Goal: Information Seeking & Learning: Learn about a topic

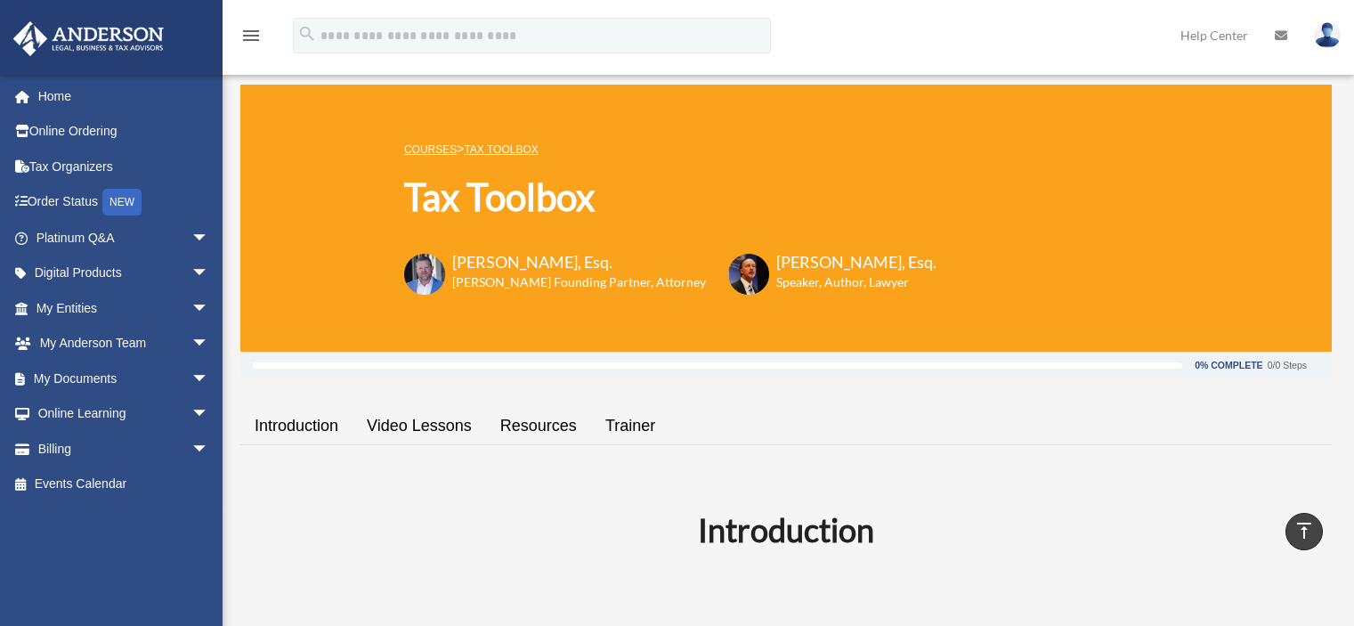
scroll to position [431, 0]
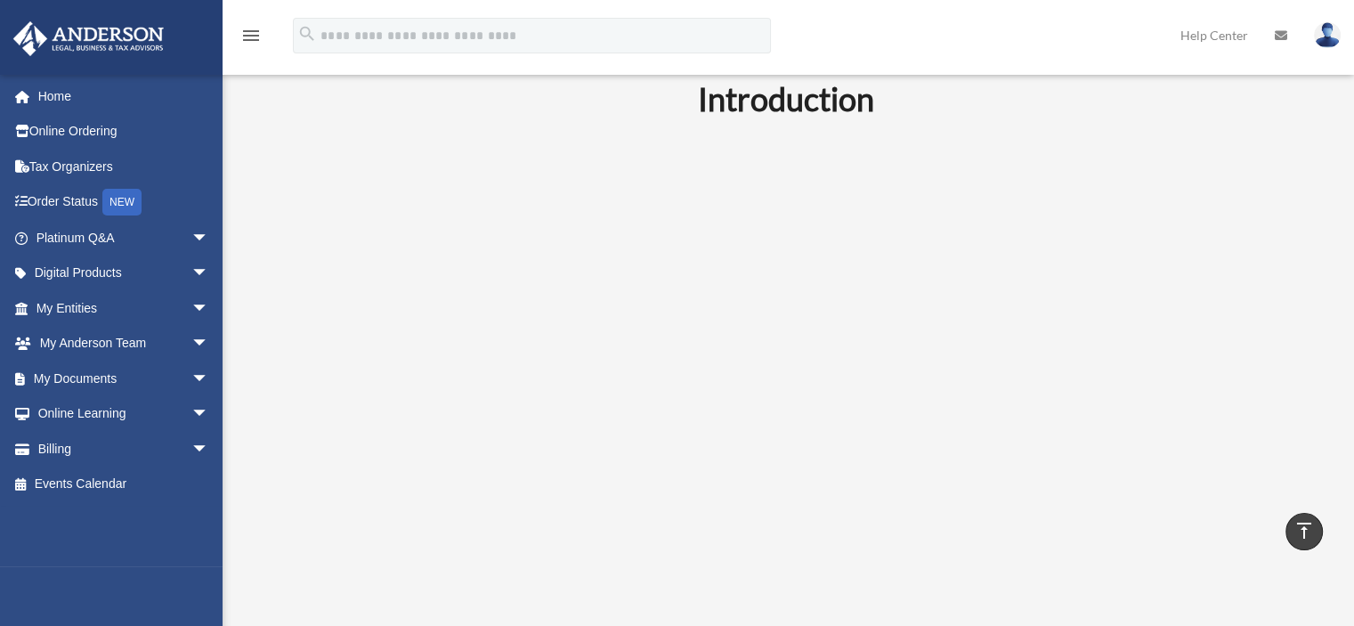
click at [922, 24] on div "menu search Site Menu add dpreite@gmail.com My Profile Reset Password Logout He…" at bounding box center [676, 43] width 1327 height 61
click at [245, 297] on div "Introduction" at bounding box center [785, 293] width 1091 height 578
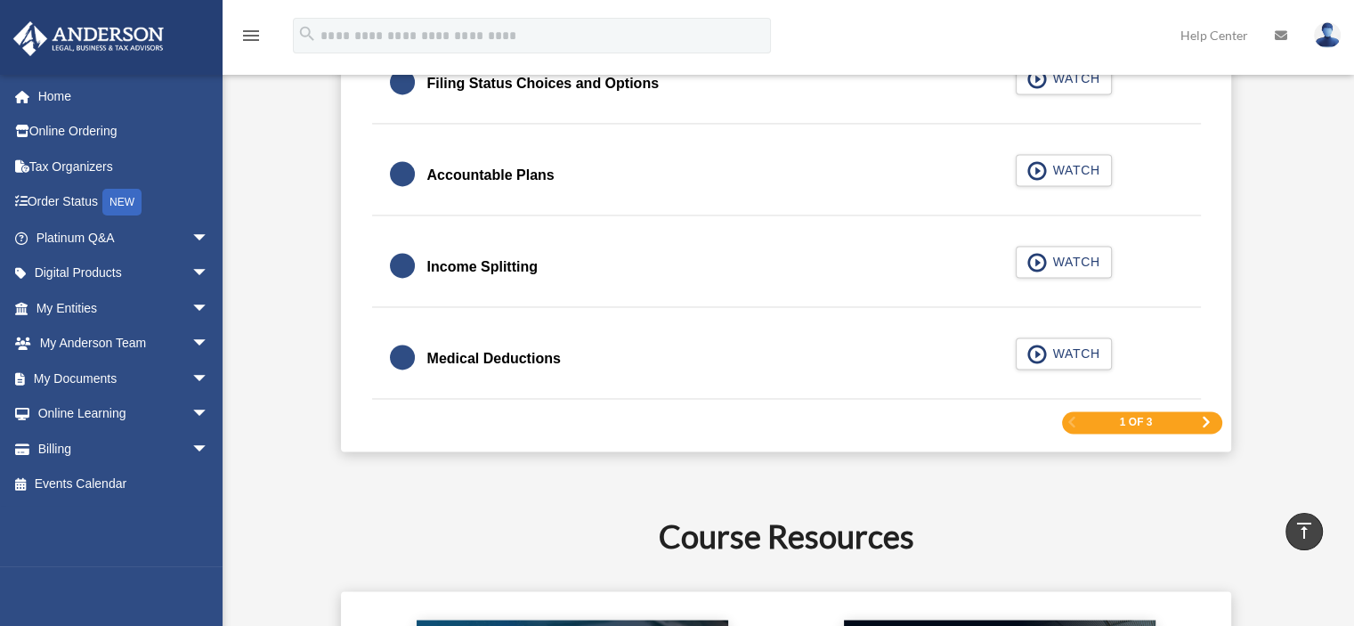
scroll to position [2747, 0]
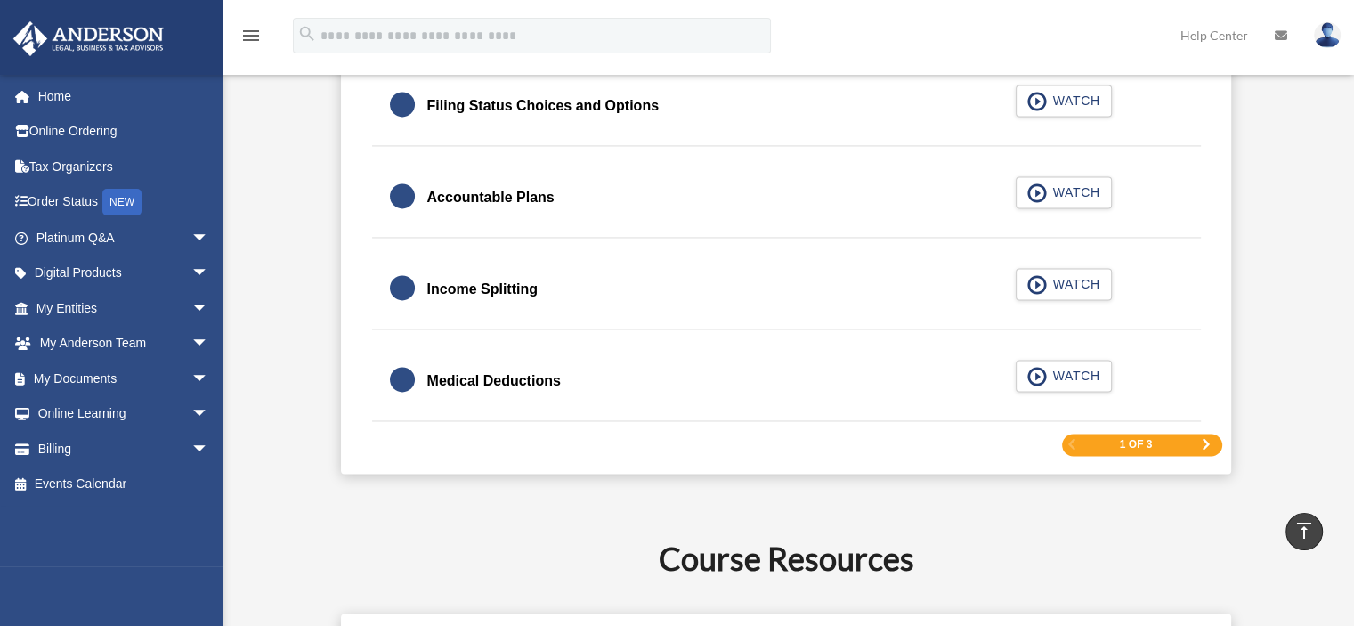
click at [1211, 436] on div "1 of 3" at bounding box center [1142, 444] width 160 height 22
click at [1201, 440] on span "Next Page" at bounding box center [1206, 444] width 11 height 11
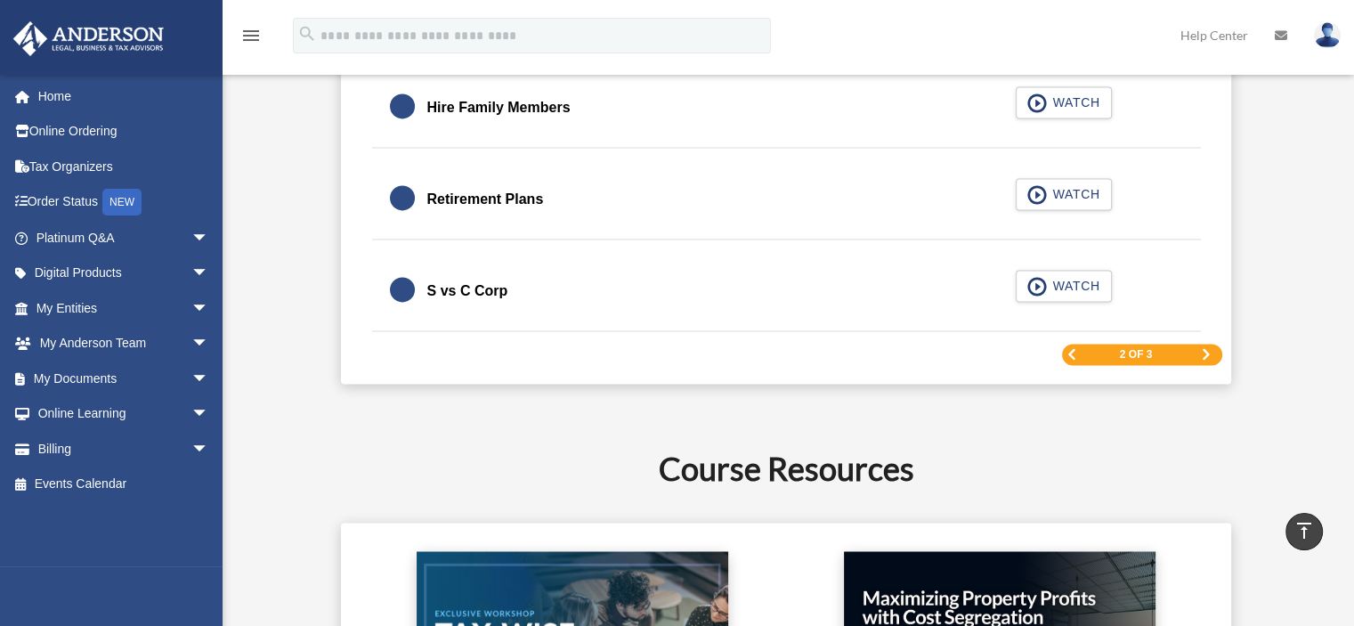
scroll to position [2770, 0]
click at [1202, 352] on span "Next Page" at bounding box center [1206, 354] width 11 height 11
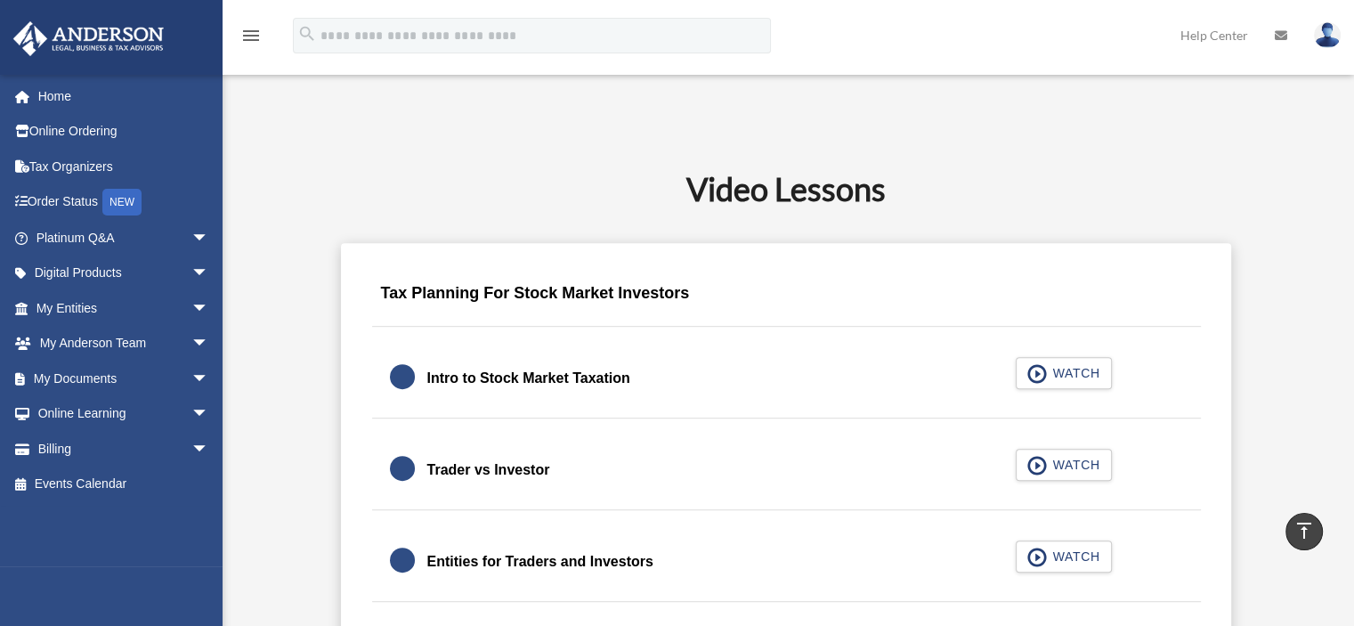
scroll to position [1048, 0]
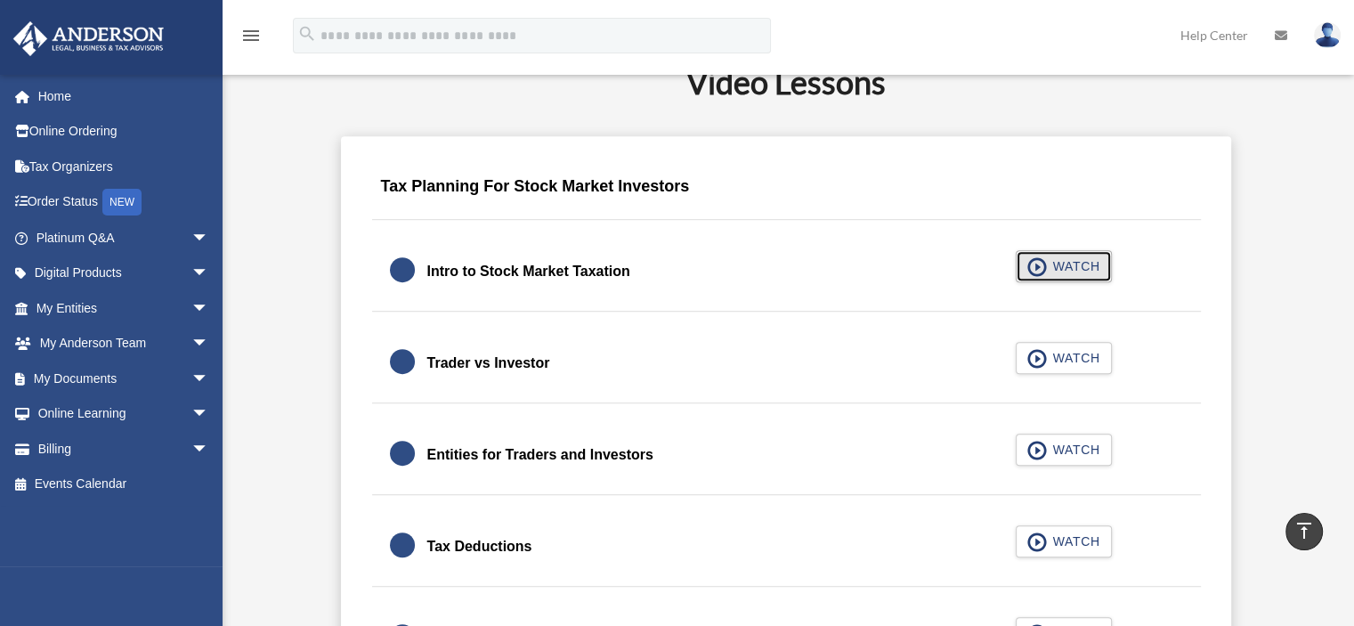
click at [1047, 270] on span "WATCH" at bounding box center [1073, 266] width 53 height 18
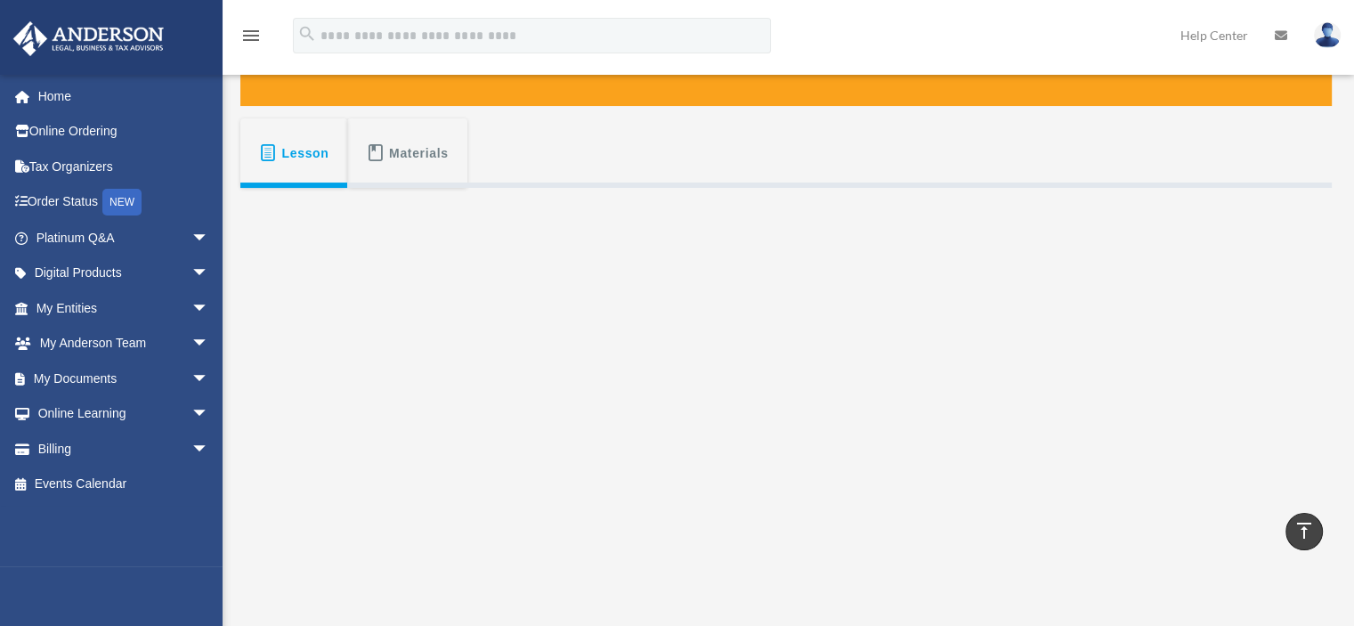
scroll to position [145, 0]
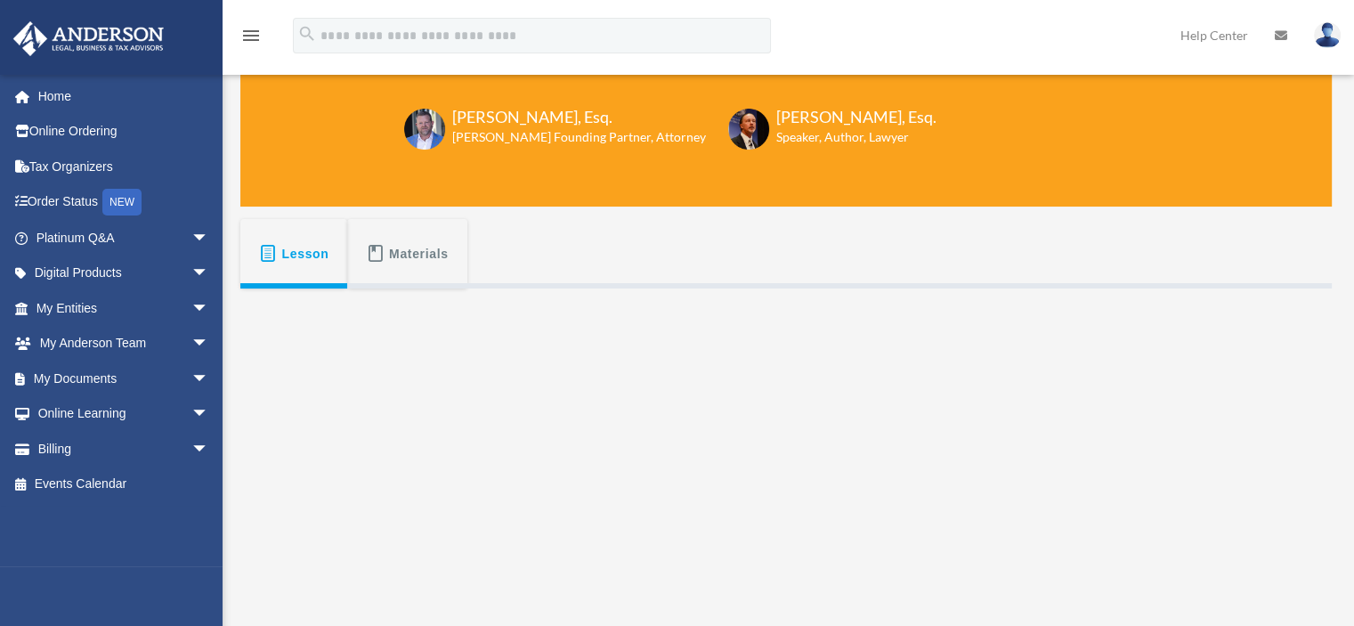
click at [390, 249] on span "Materials" at bounding box center [419, 254] width 60 height 32
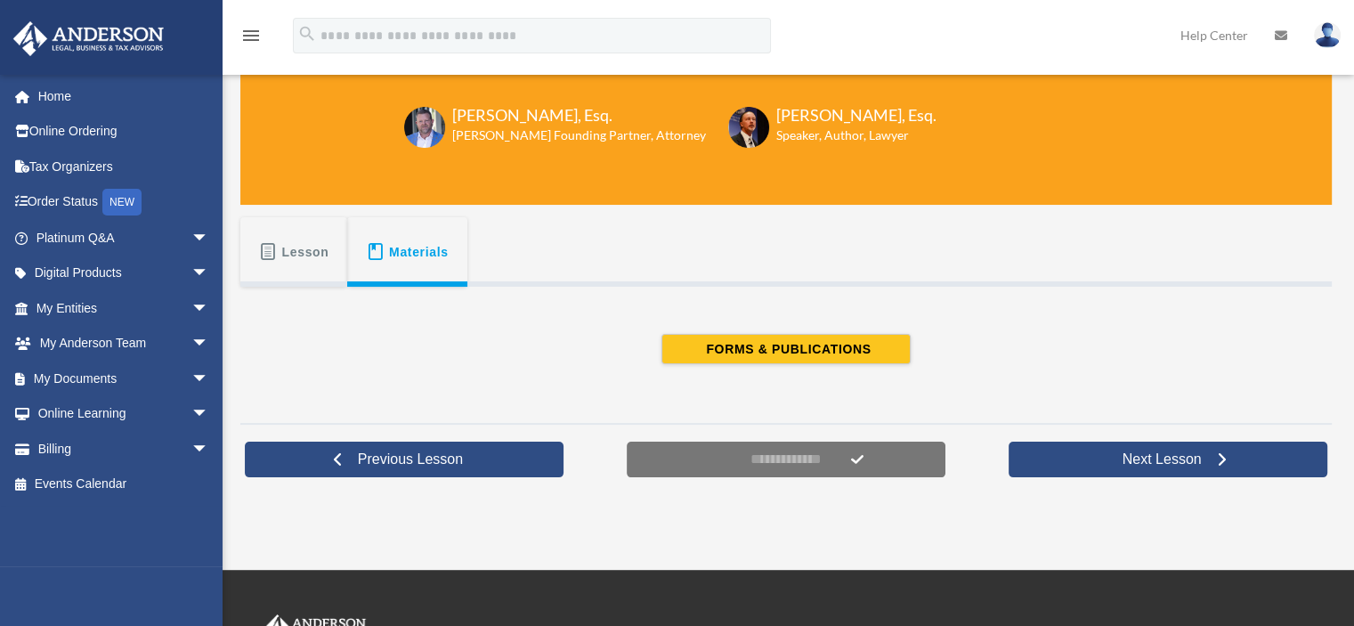
scroll to position [121, 0]
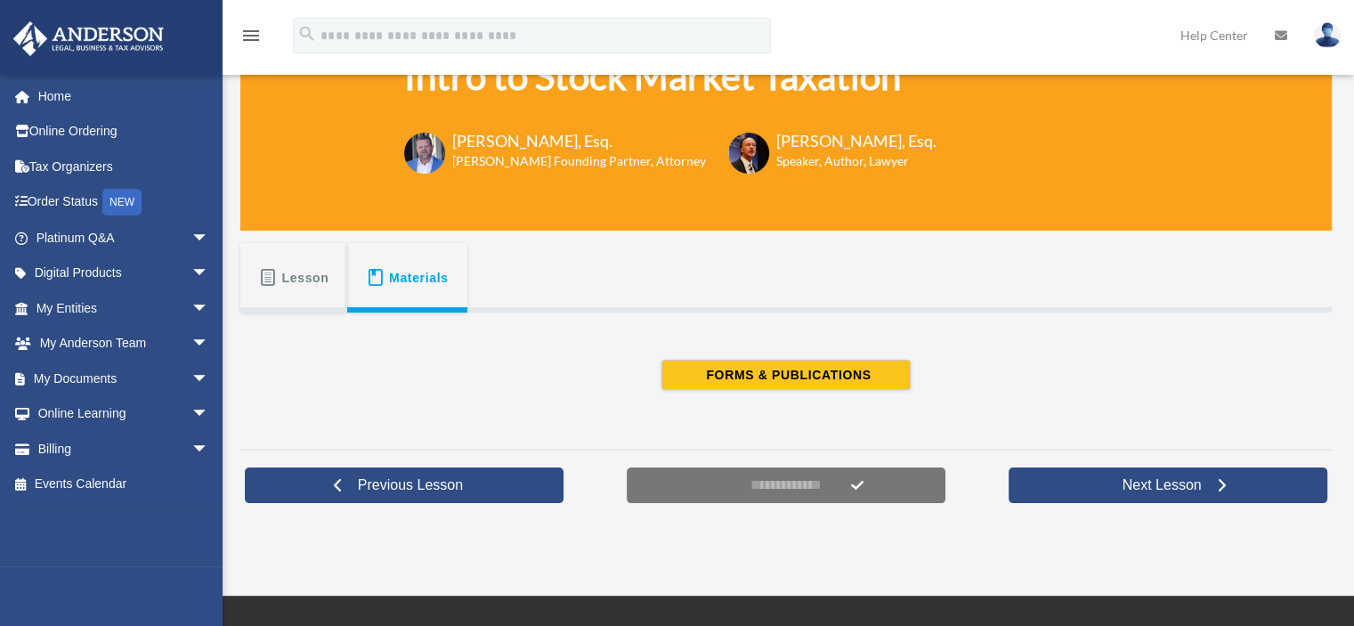
click at [313, 278] on span "Lesson" at bounding box center [305, 278] width 47 height 32
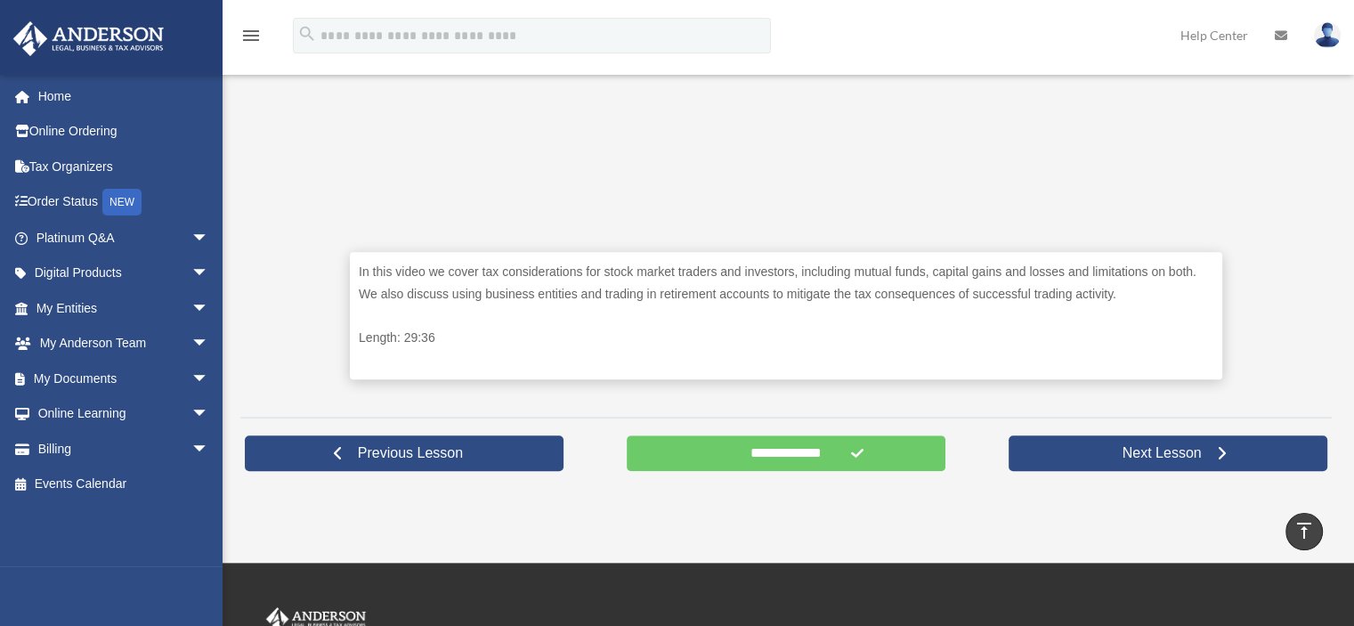
scroll to position [708, 0]
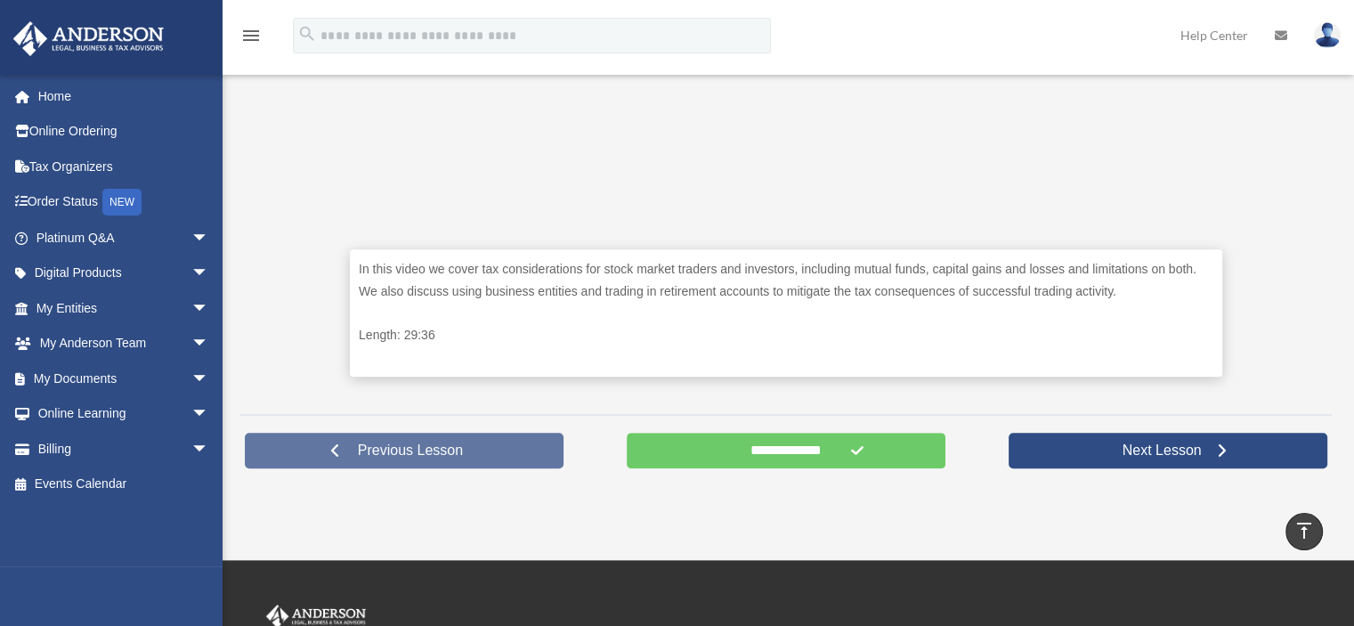
click at [411, 458] on link "Previous Lesson" at bounding box center [404, 451] width 319 height 36
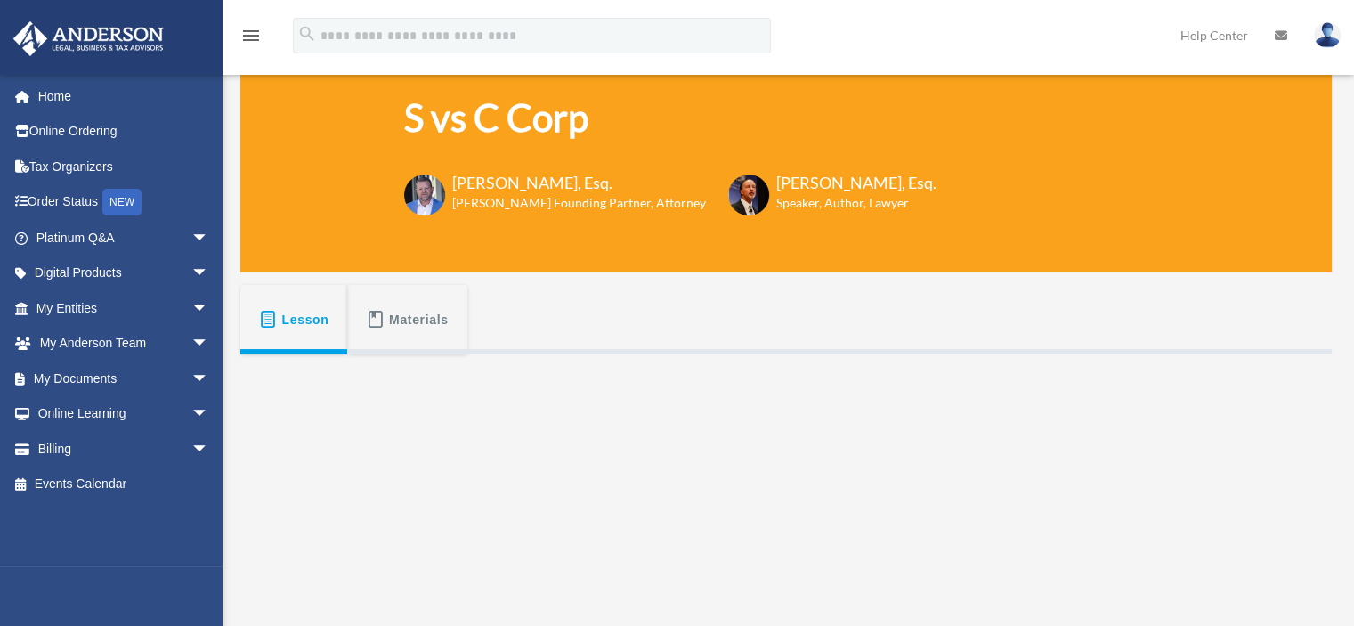
scroll to position [80, 0]
click at [290, 311] on span "Lesson" at bounding box center [305, 319] width 47 height 32
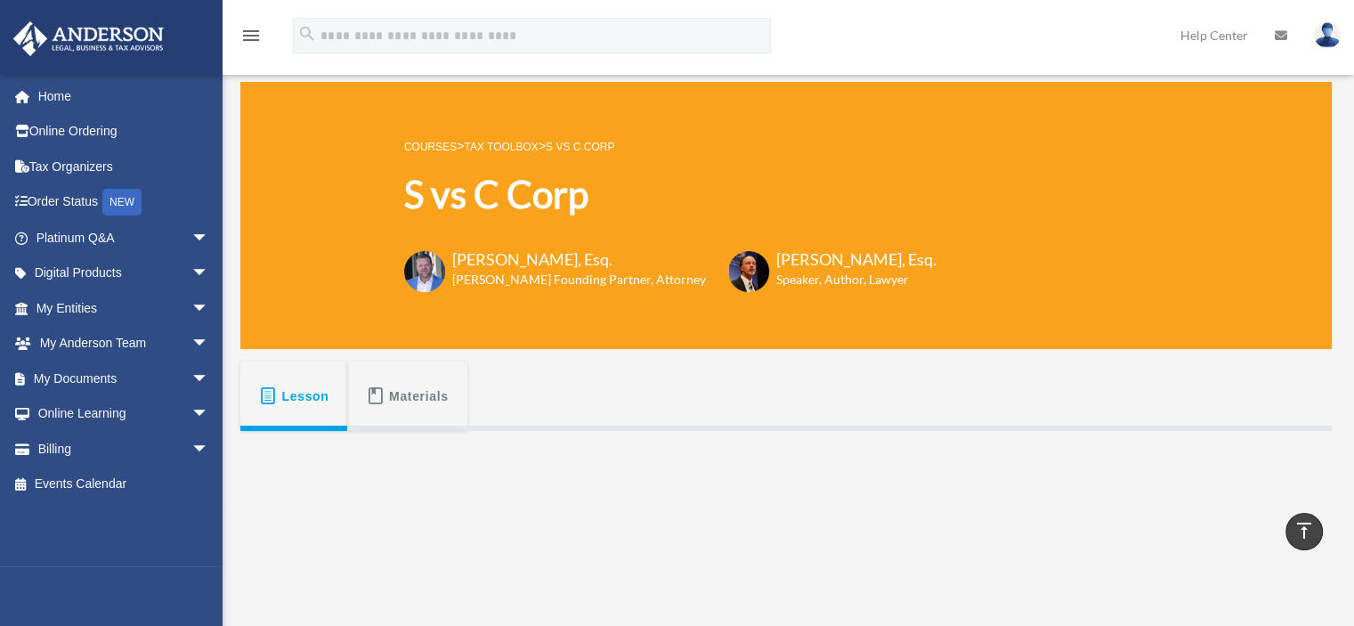
scroll to position [0, 0]
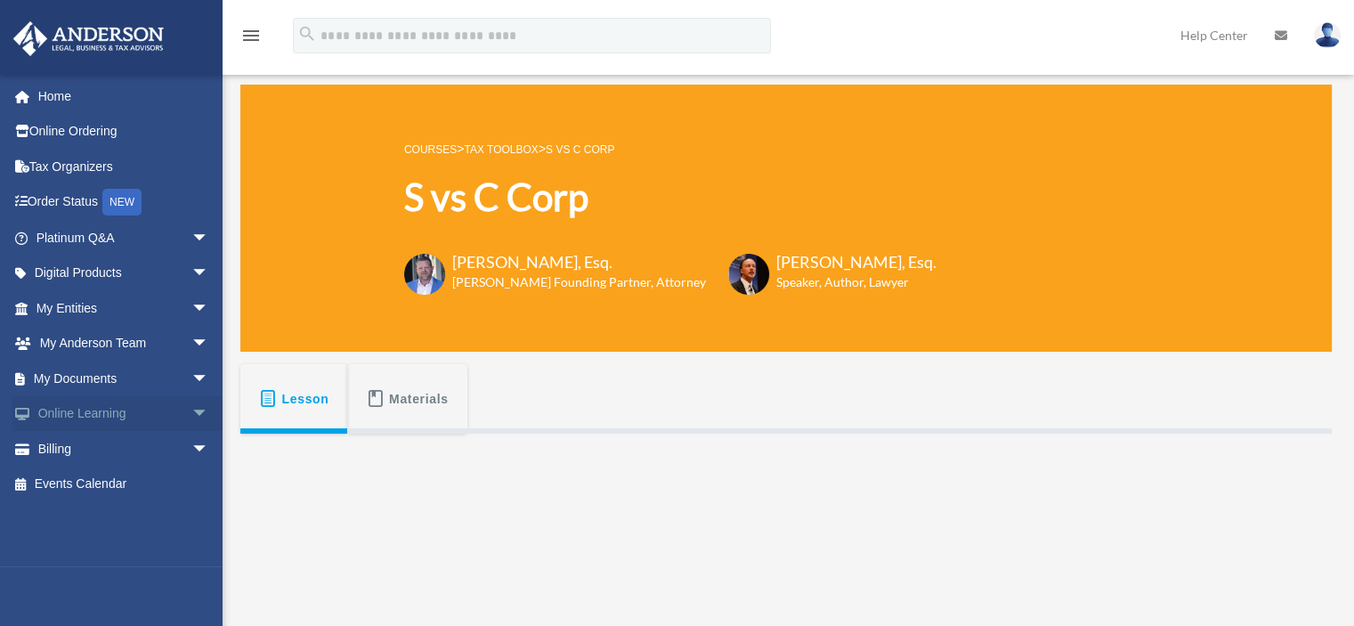
click at [191, 412] on span "arrow_drop_down" at bounding box center [209, 414] width 36 height 36
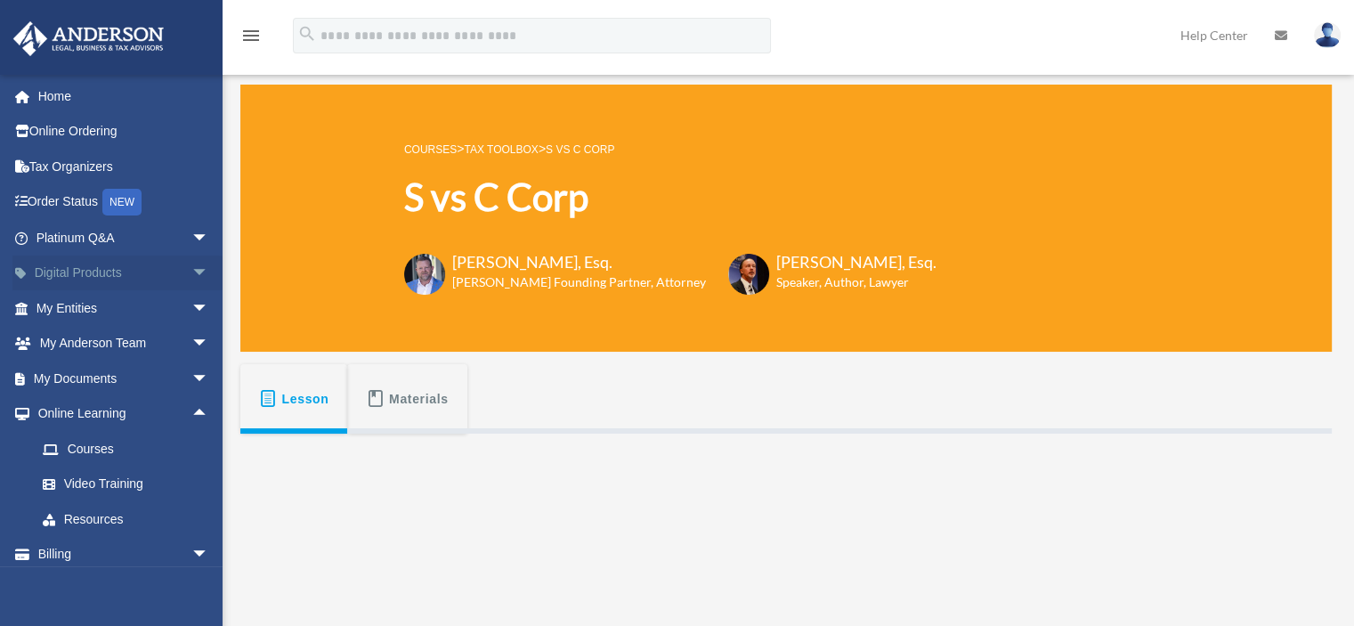
click at [191, 278] on span "arrow_drop_down" at bounding box center [209, 273] width 36 height 36
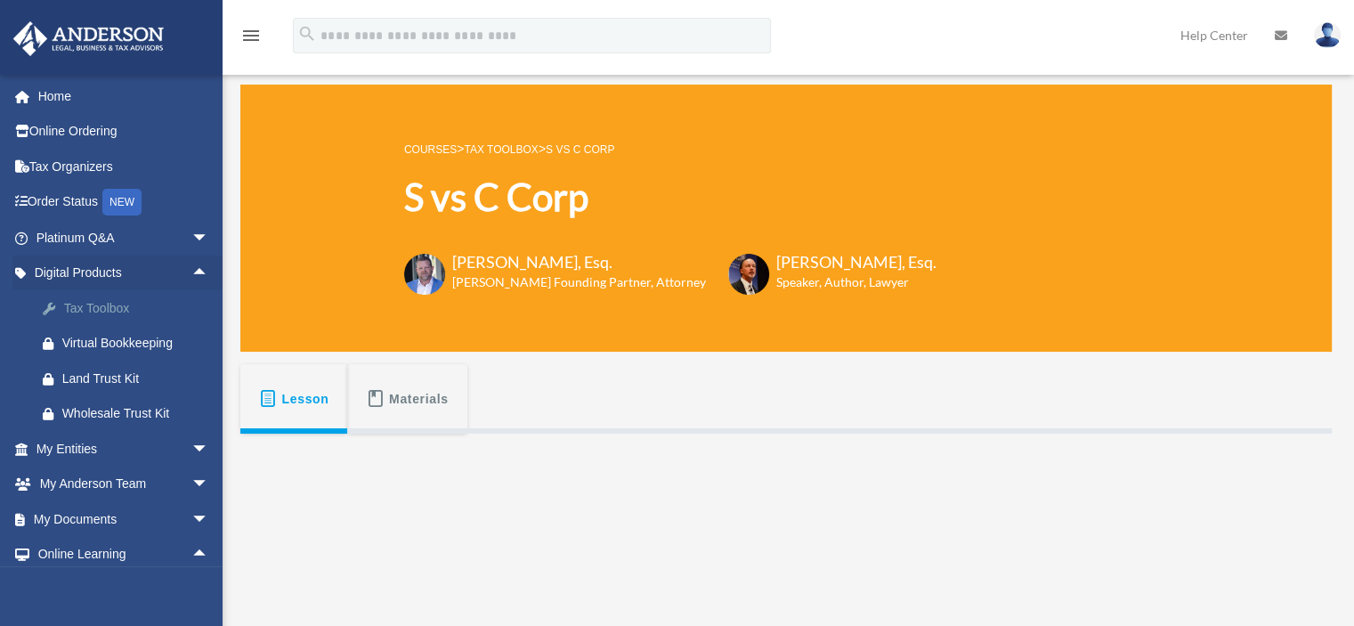
click at [117, 305] on div "Tax Toolbox" at bounding box center [137, 308] width 151 height 22
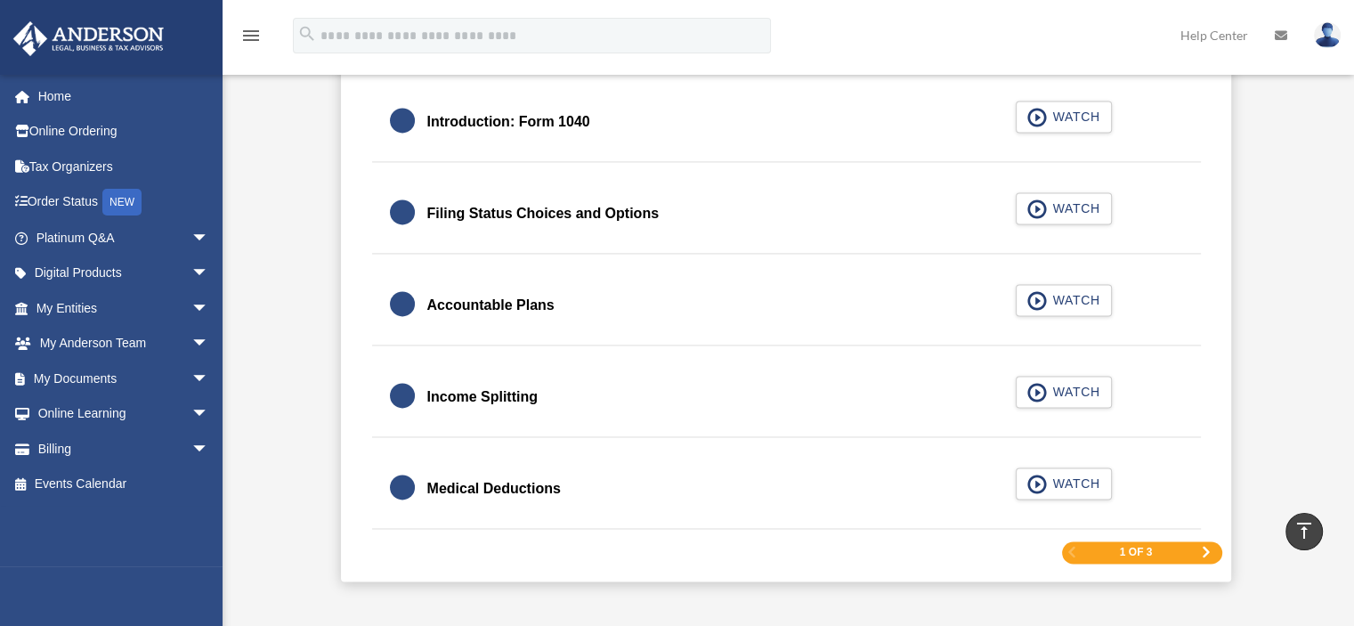
scroll to position [2655, 0]
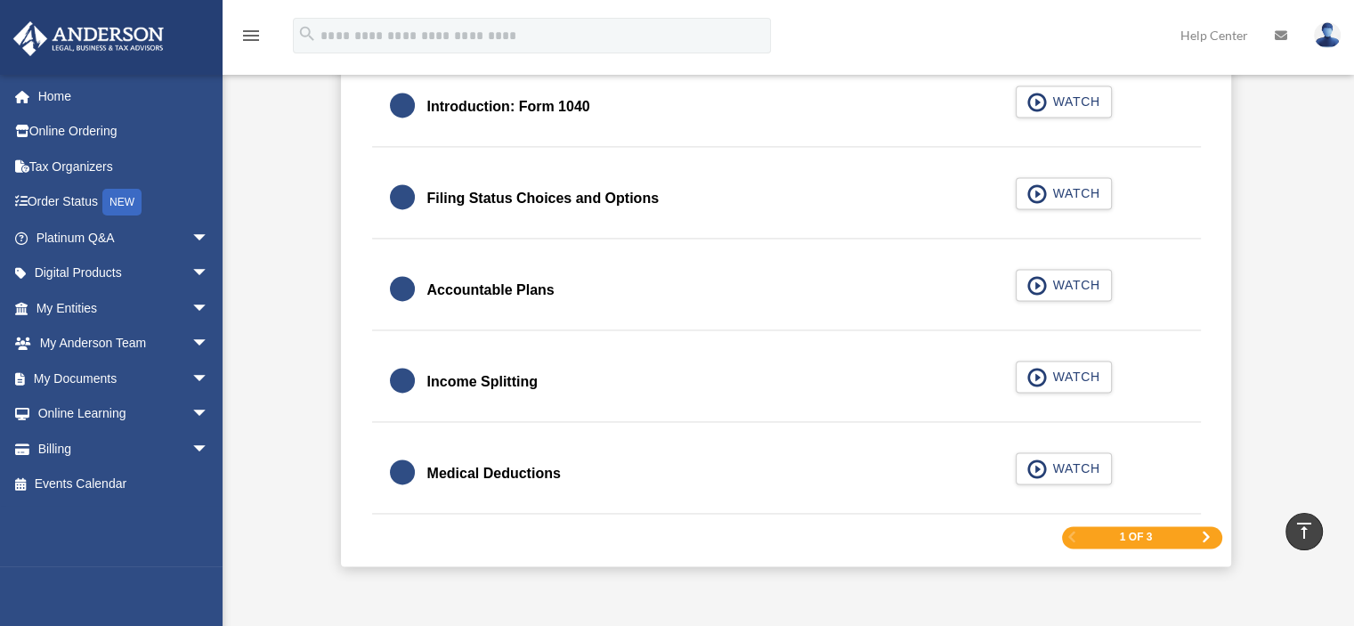
click at [1207, 531] on span "Next Page" at bounding box center [1206, 536] width 11 height 11
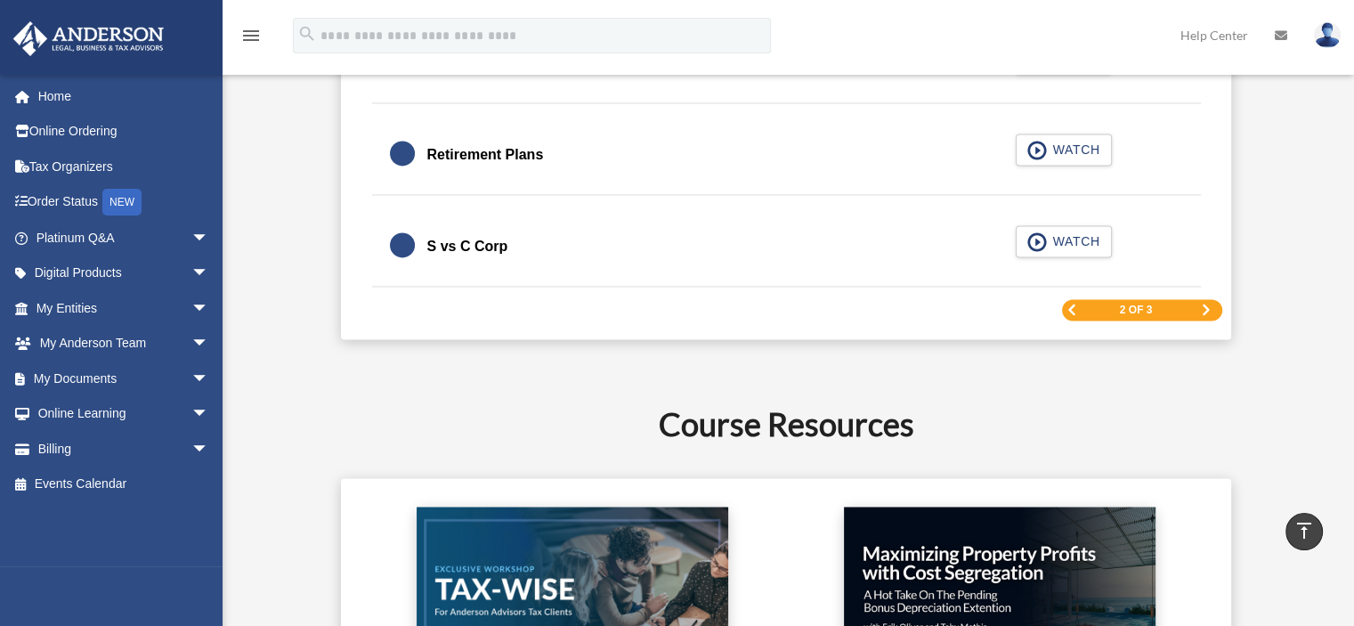
scroll to position [2778, 0]
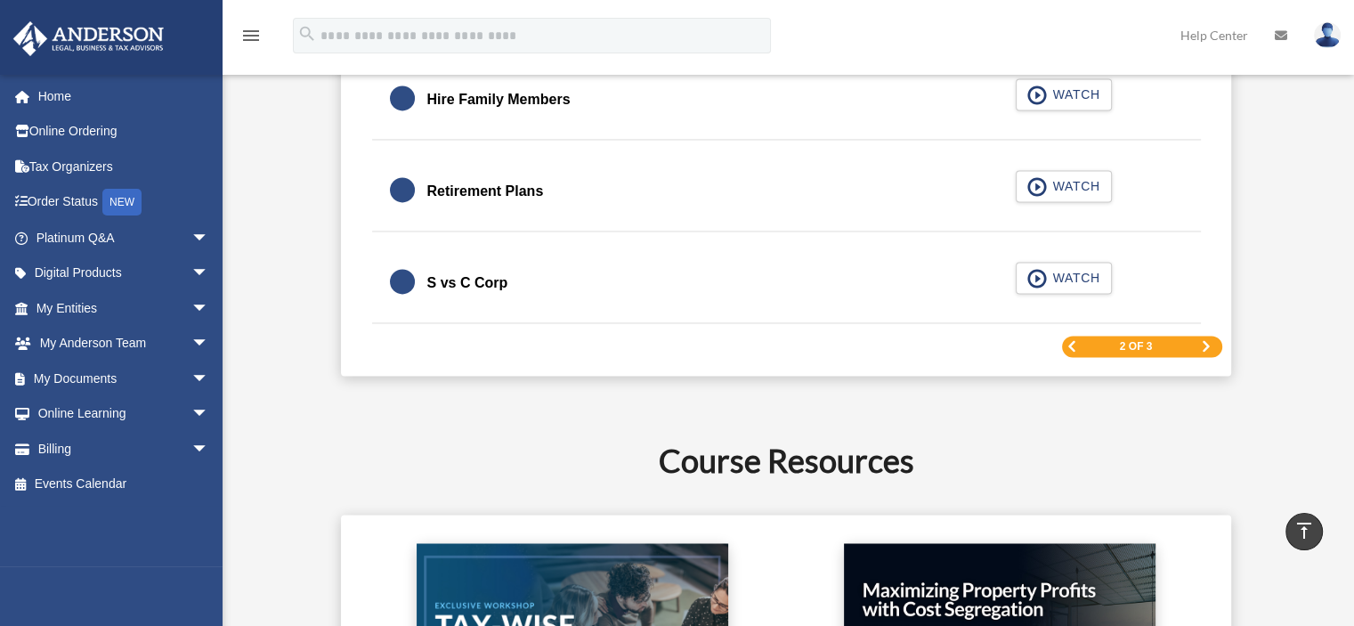
click at [1203, 341] on span "Next Page" at bounding box center [1206, 346] width 11 height 11
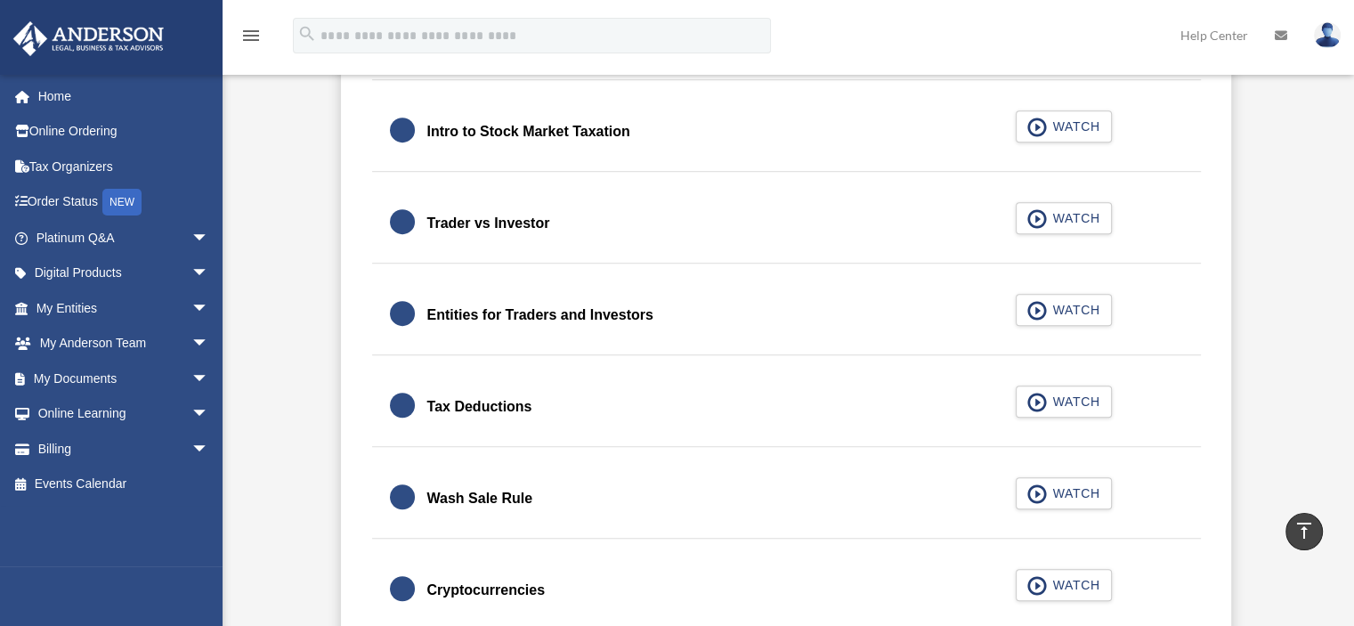
scroll to position [1239, 0]
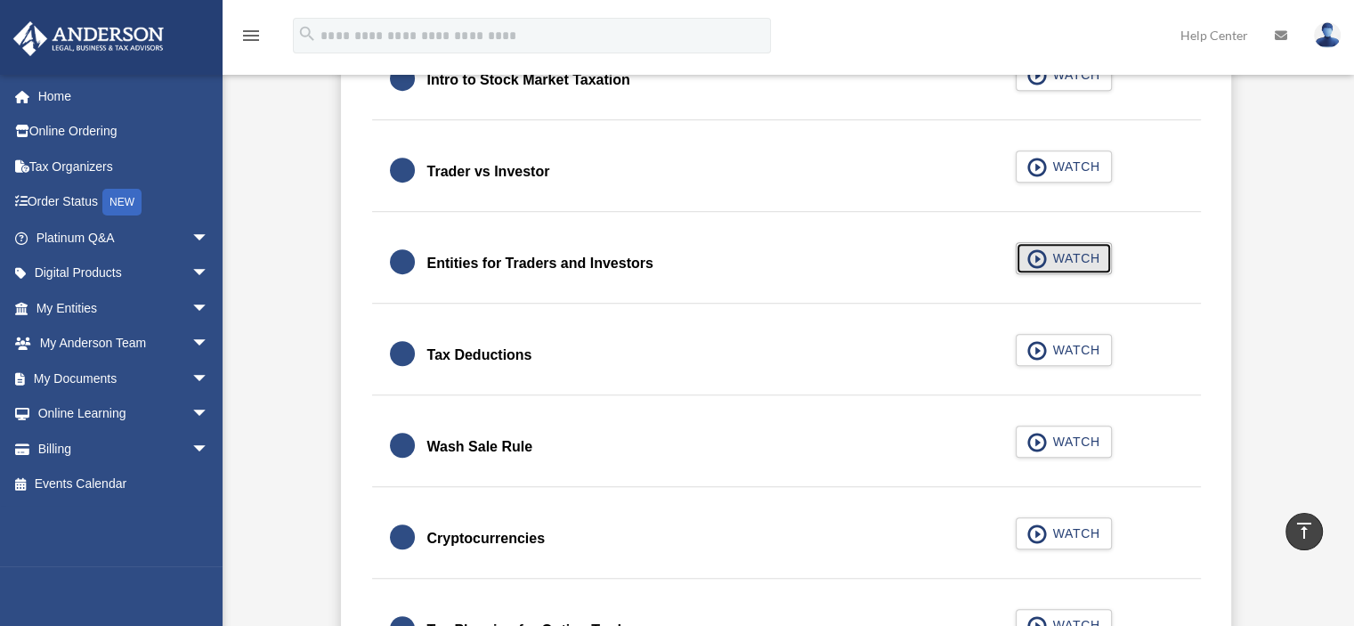
click at [1039, 254] on span "button" at bounding box center [1037, 259] width 20 height 20
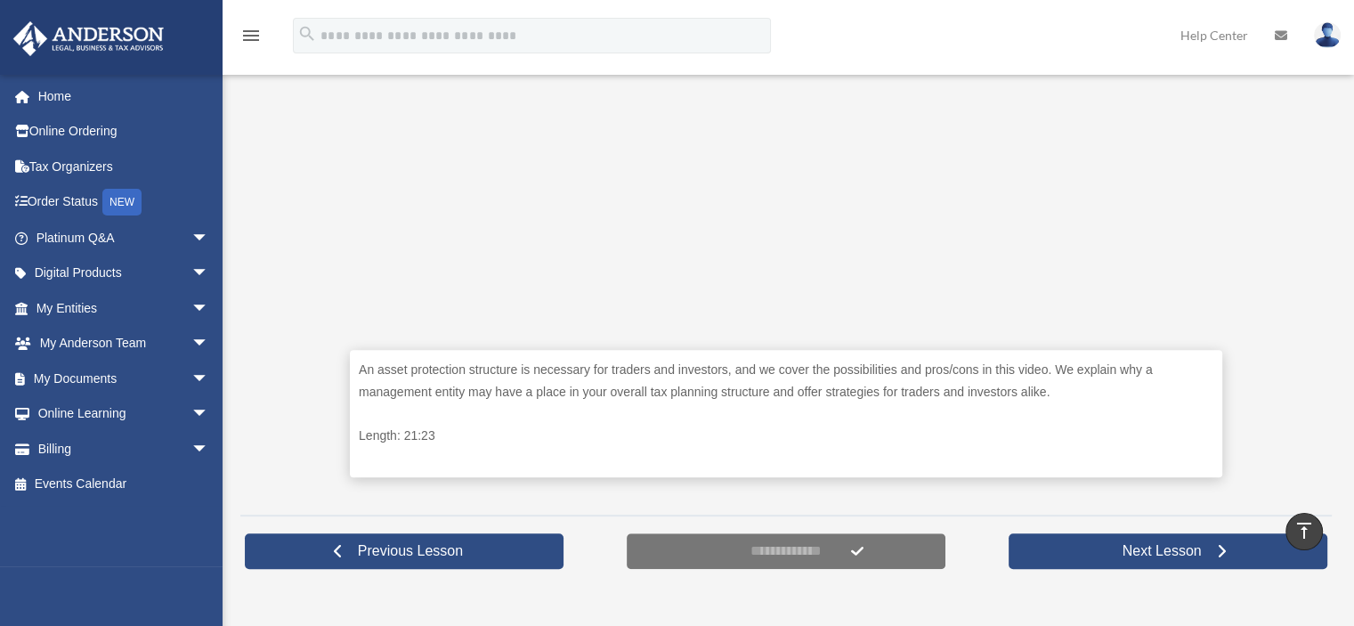
scroll to position [605, 0]
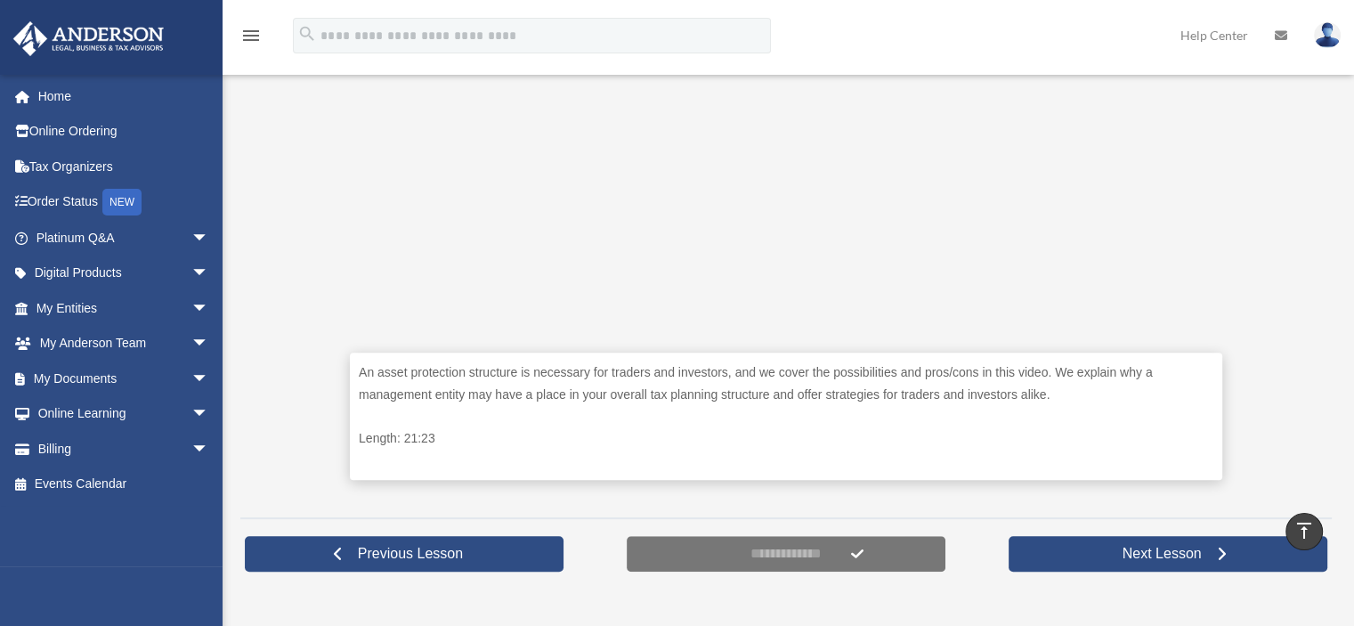
click at [308, 251] on div "An asset protection structure is necessary for traders and investors, and we co…" at bounding box center [785, 166] width 1091 height 676
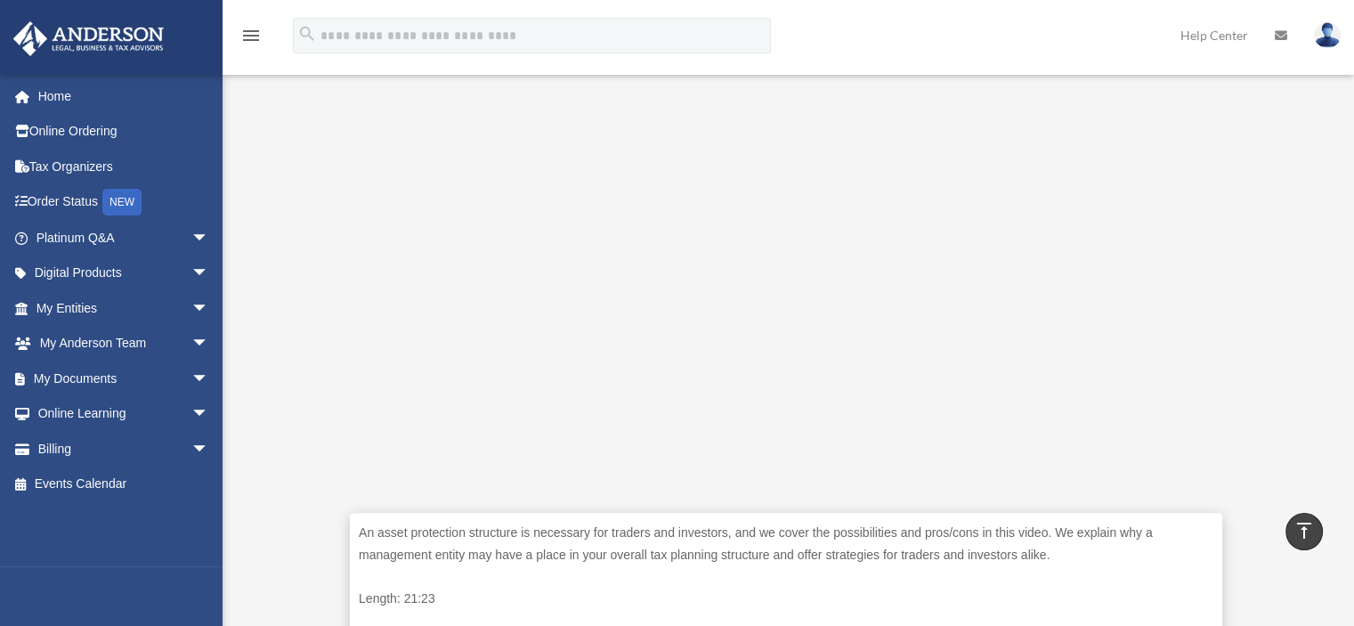
scroll to position [409, 0]
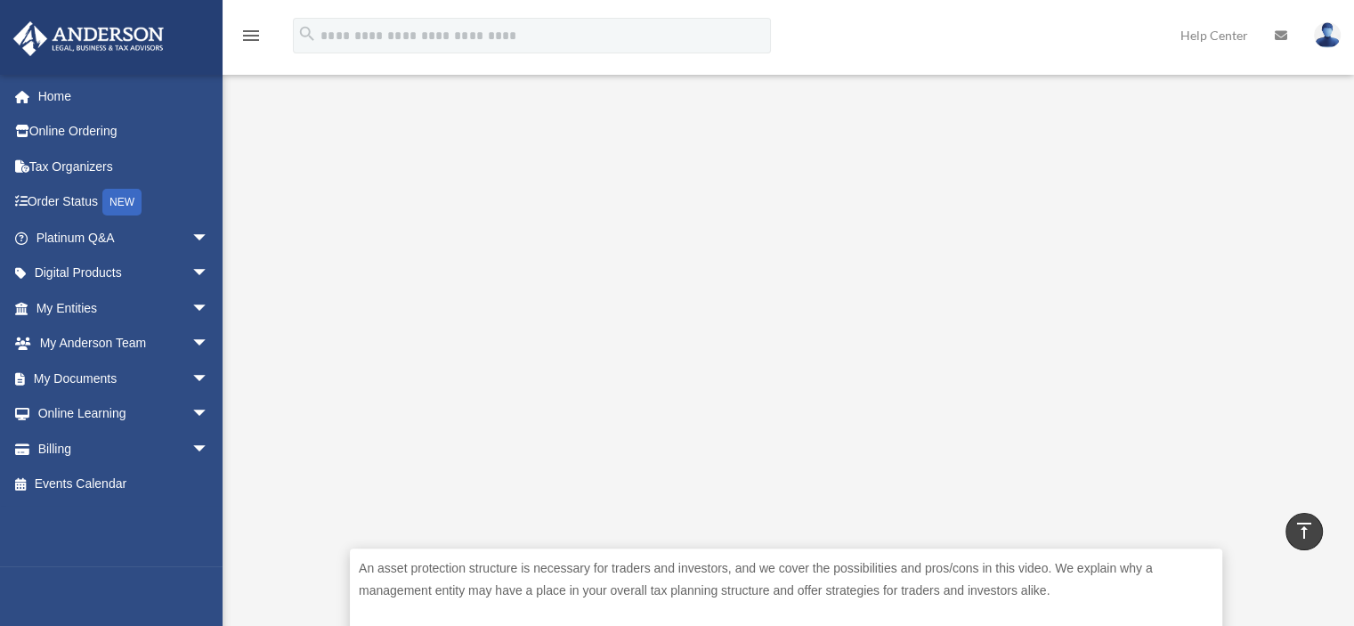
click at [406, 554] on div "An asset protection structure is necessary for traders and investors, and we co…" at bounding box center [786, 611] width 872 height 127
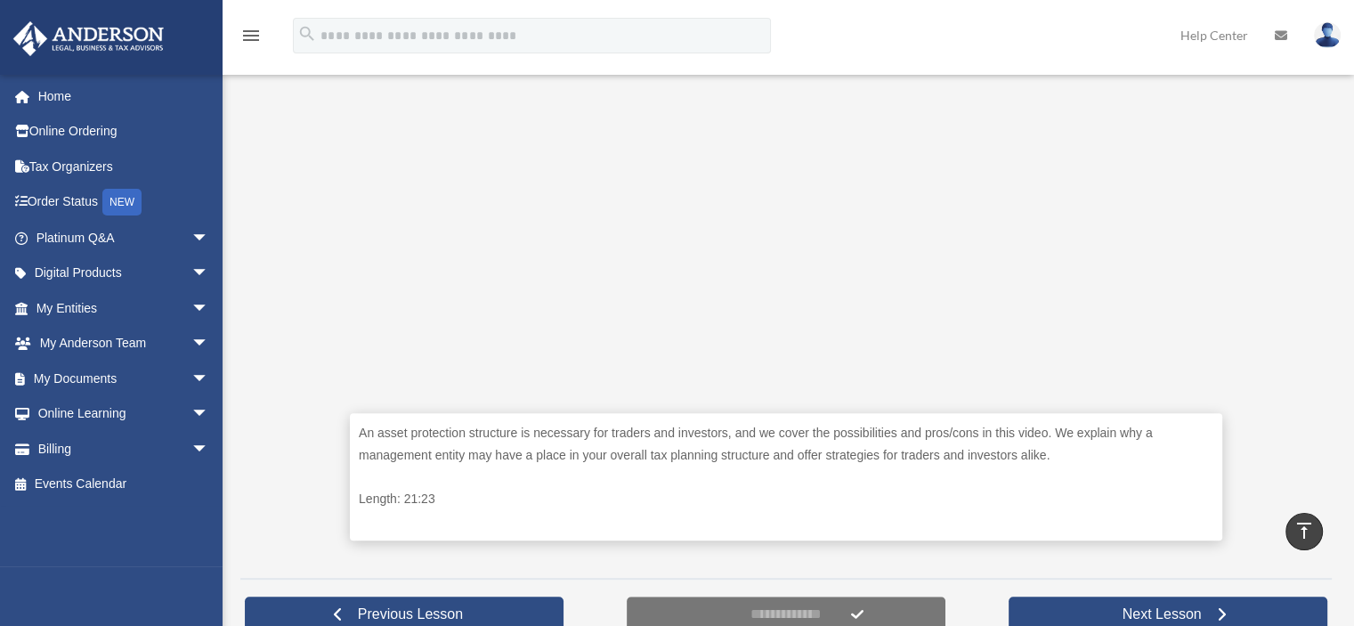
scroll to position [544, 0]
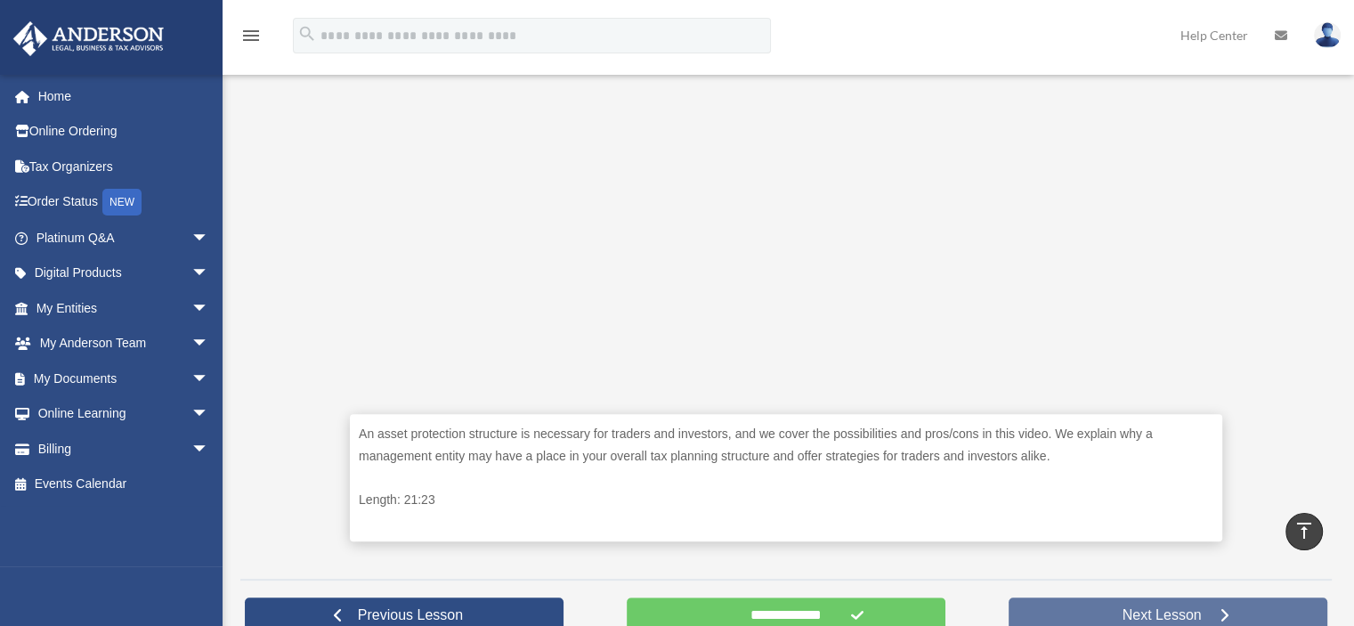
click at [1137, 615] on span "Next Lesson" at bounding box center [1162, 615] width 108 height 18
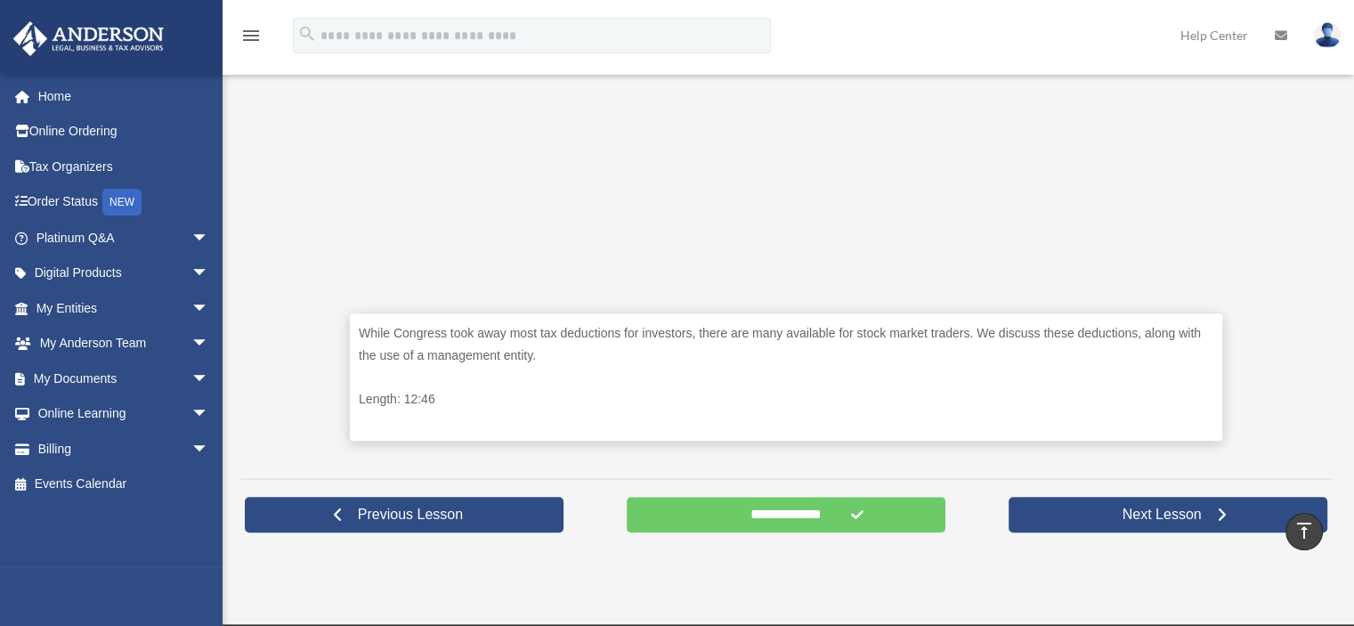
scroll to position [643, 0]
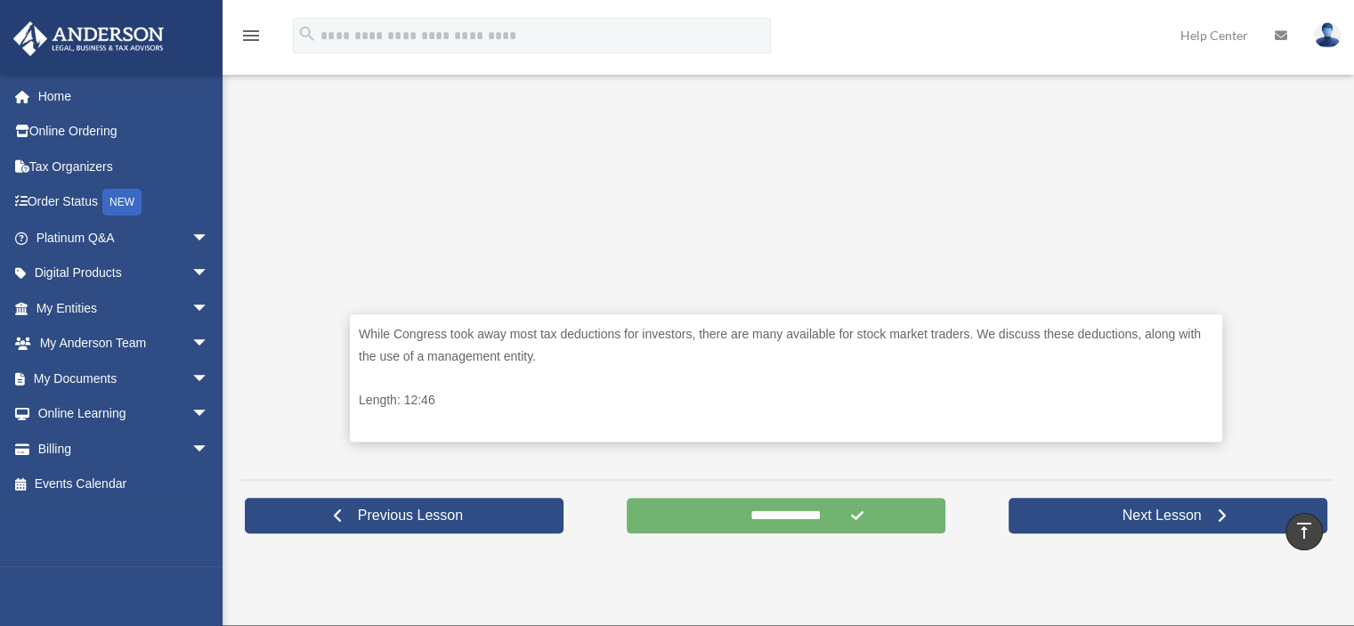
click at [769, 519] on input "**********" at bounding box center [786, 516] width 319 height 36
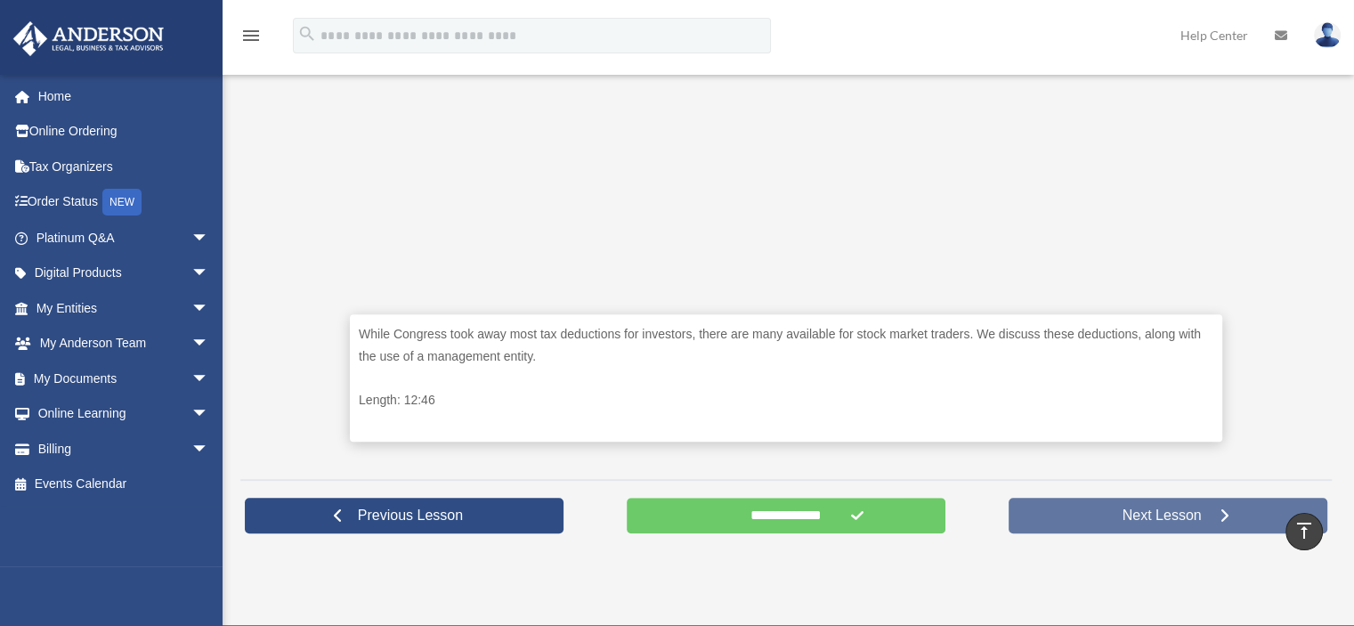
click at [1123, 523] on link "Next Lesson" at bounding box center [1167, 516] width 319 height 36
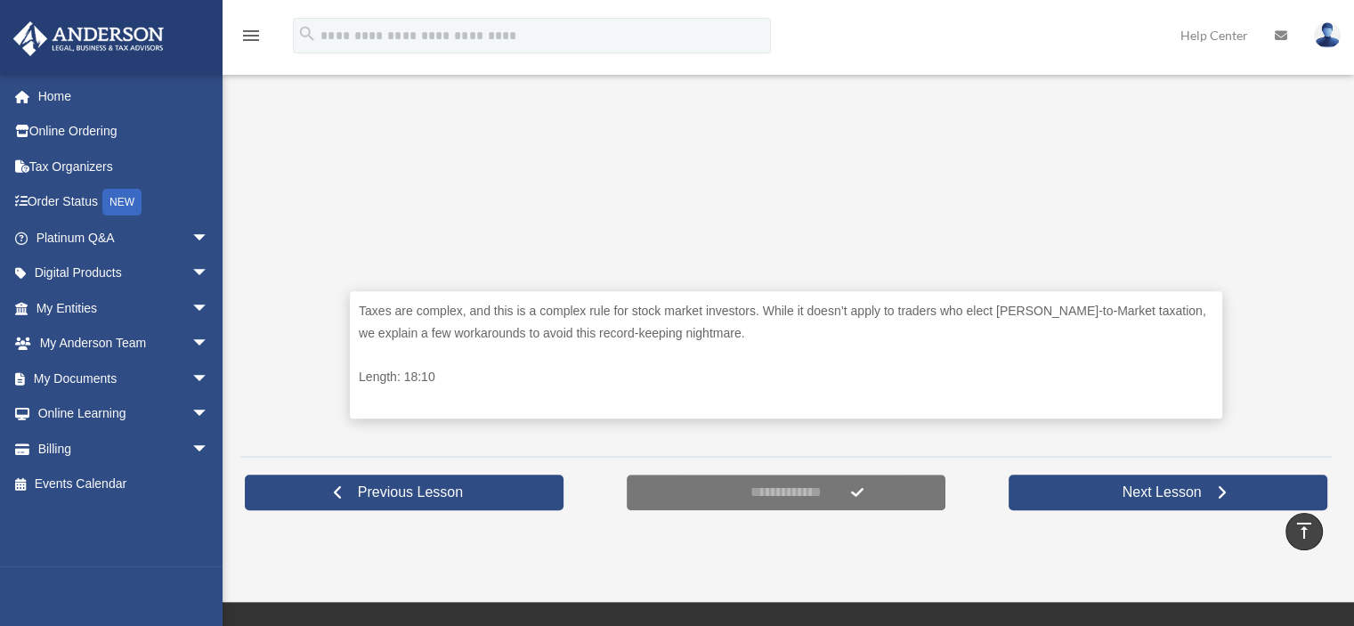
scroll to position [592, 0]
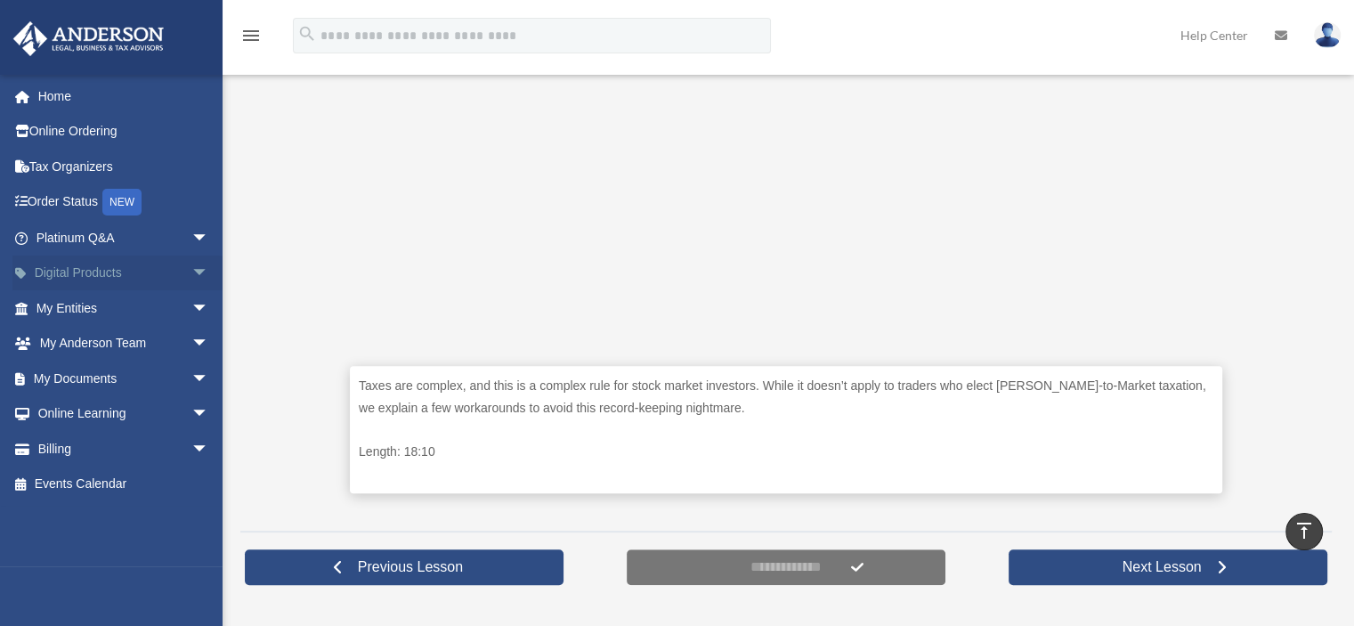
click at [191, 271] on span "arrow_drop_down" at bounding box center [209, 273] width 36 height 36
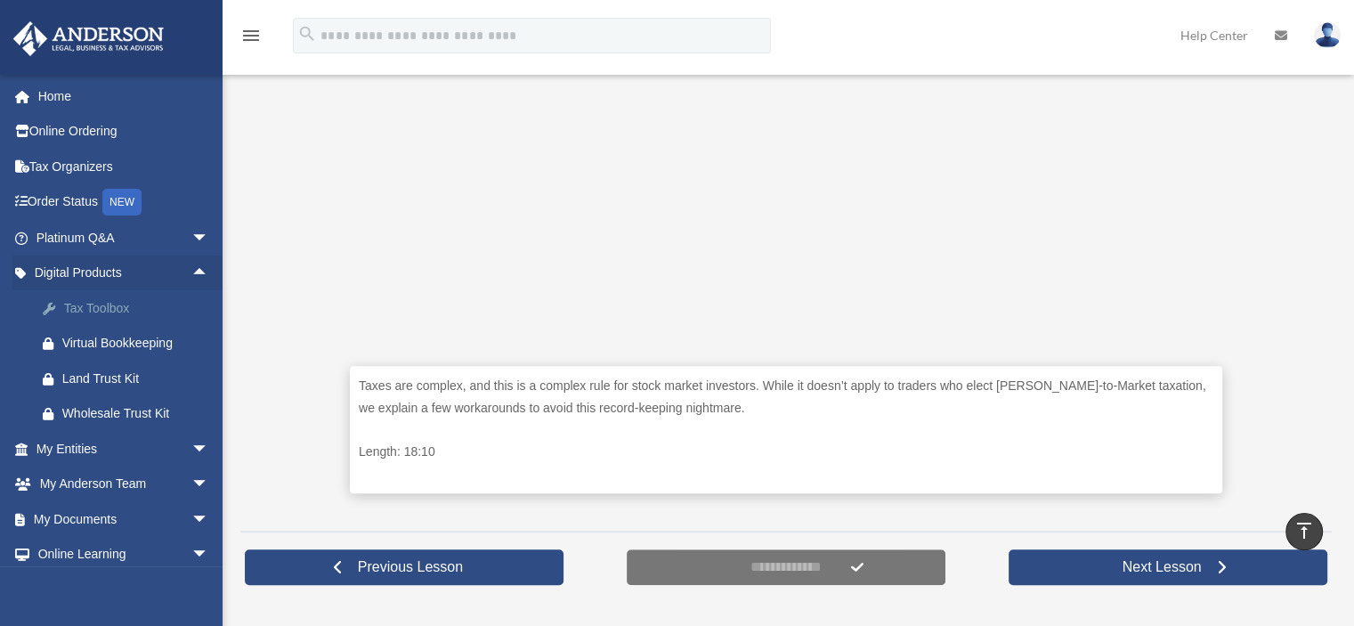
click at [99, 309] on div "Tax Toolbox" at bounding box center [137, 308] width 151 height 22
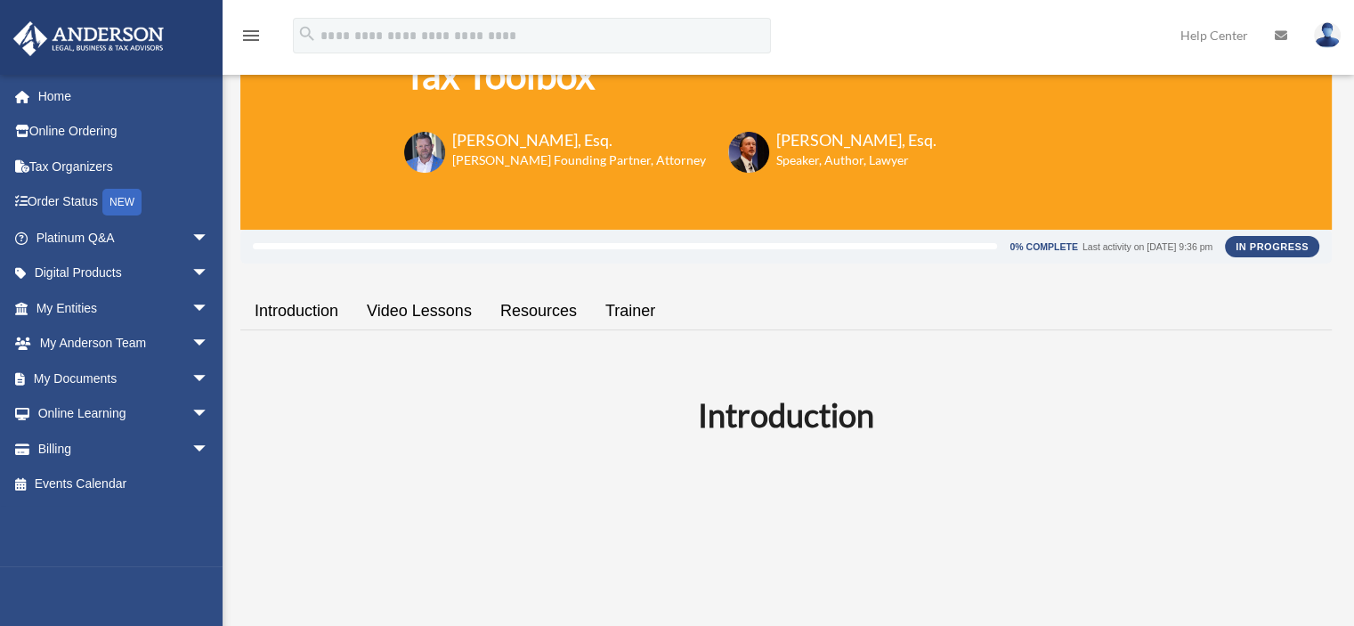
scroll to position [121, 0]
click at [425, 316] on link "Video Lessons" at bounding box center [419, 312] width 134 height 51
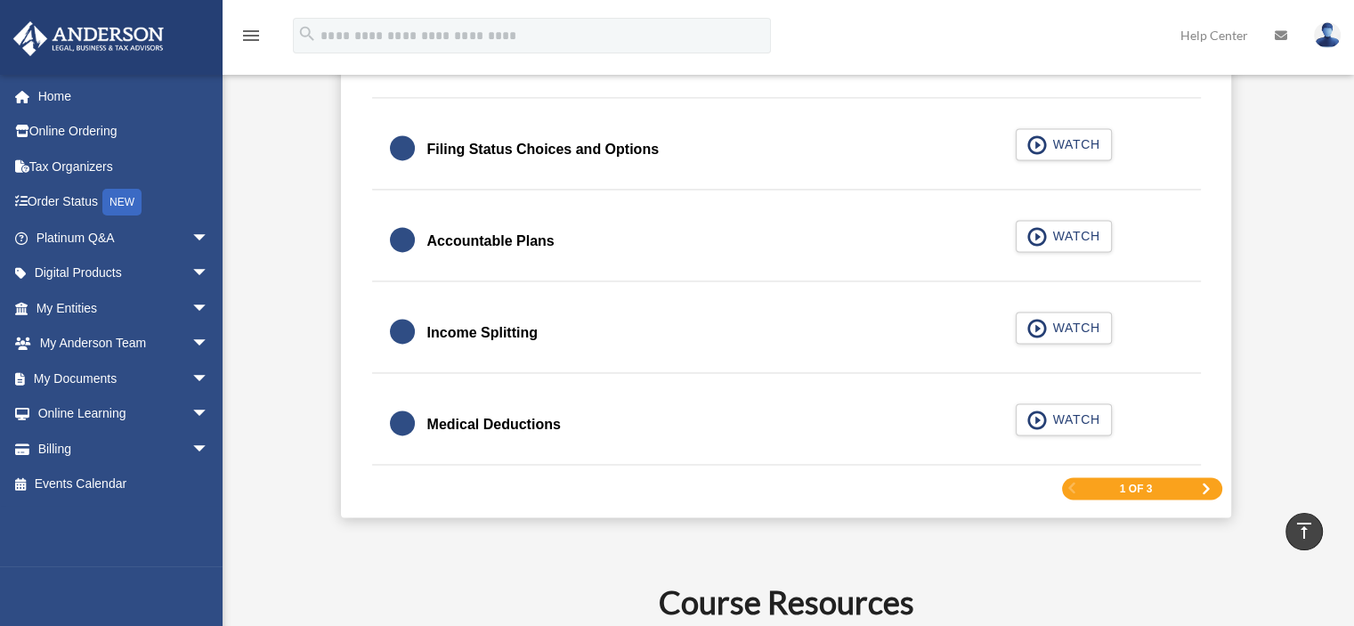
scroll to position [2713, 0]
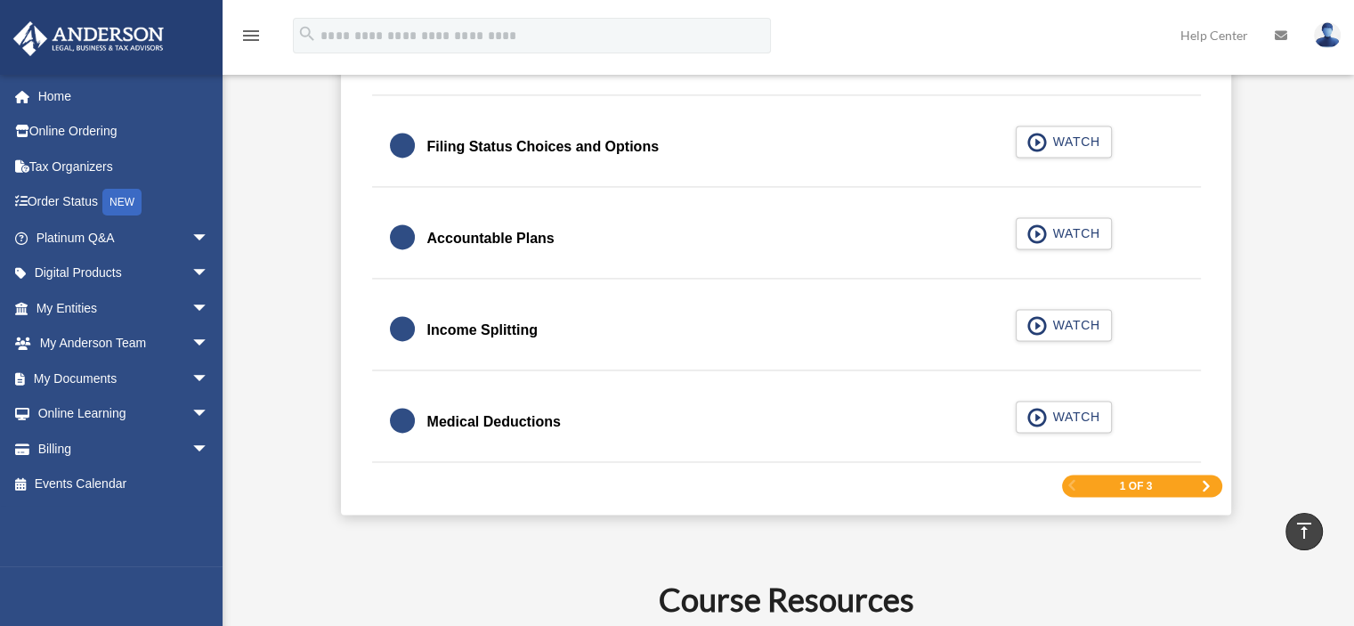
click at [1198, 477] on div "1 of 3" at bounding box center [1142, 485] width 160 height 22
click at [1210, 481] on span "Next Page" at bounding box center [1206, 486] width 11 height 11
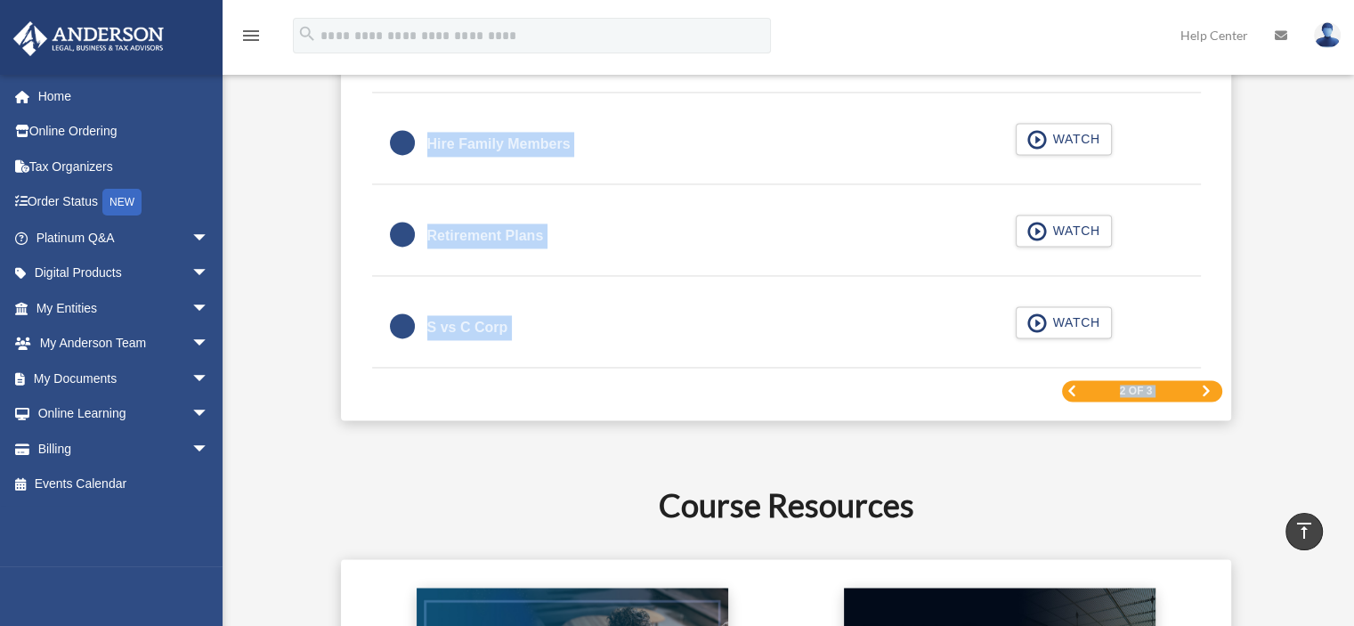
scroll to position [2734, 0]
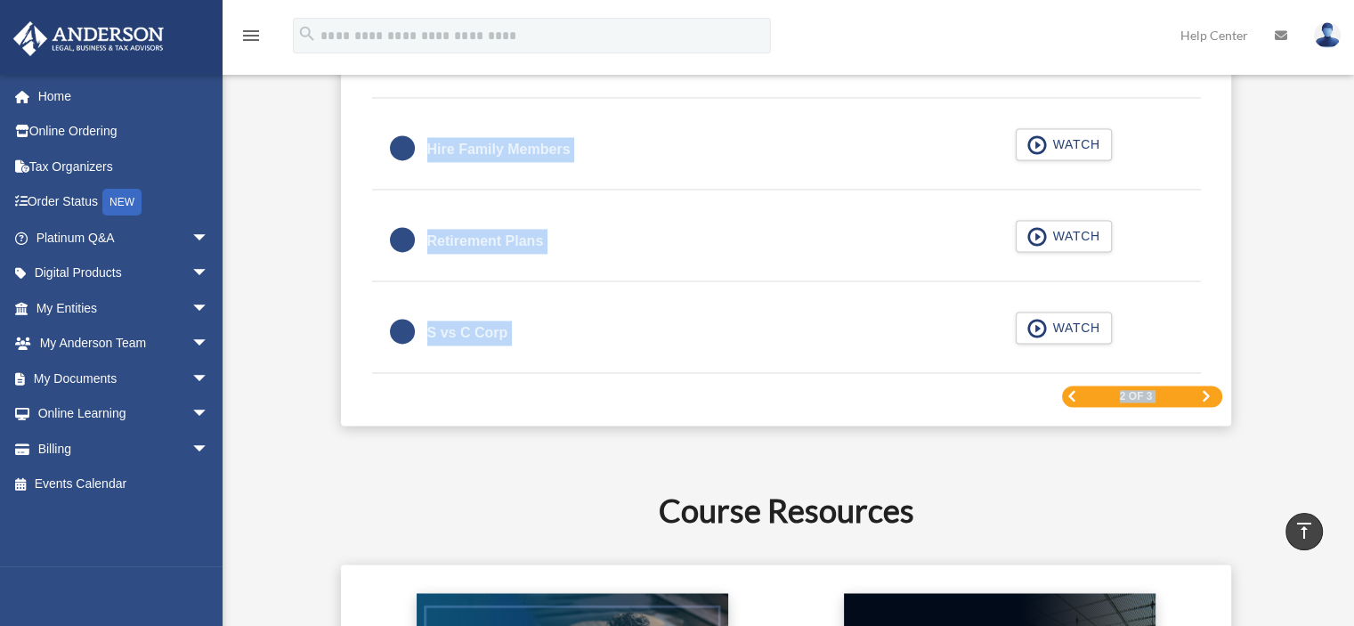
click at [1210, 391] on span "Next Page" at bounding box center [1206, 396] width 11 height 11
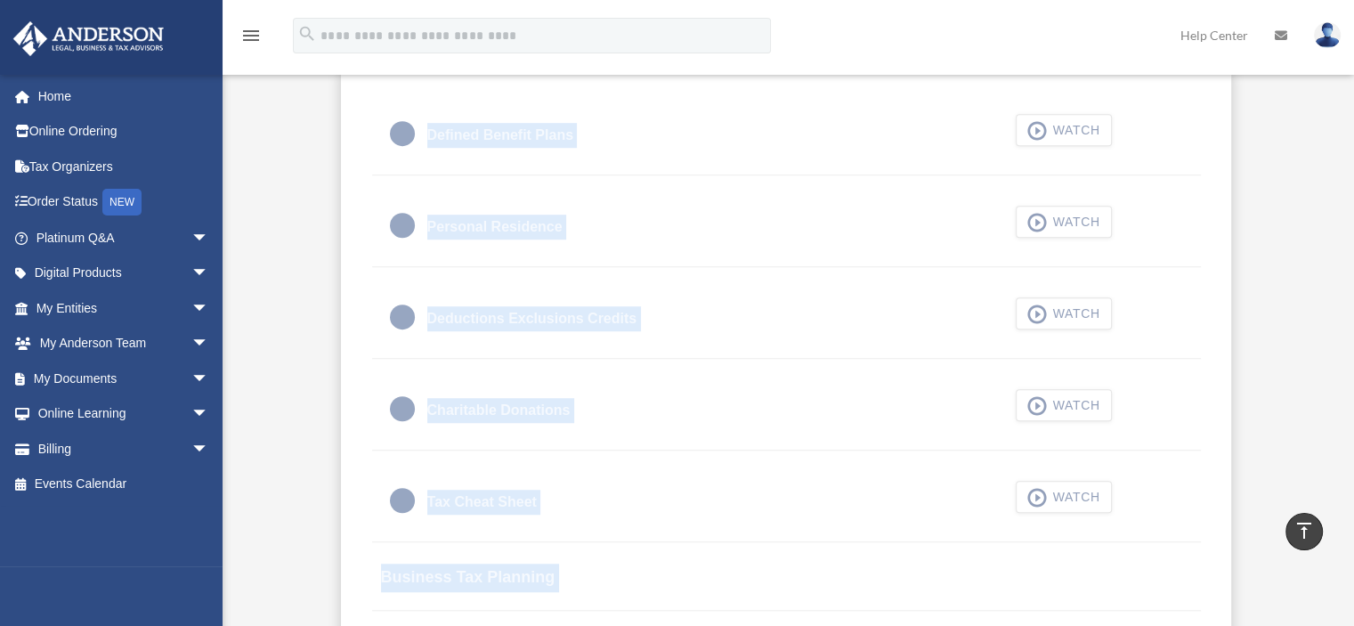
scroll to position [1113, 0]
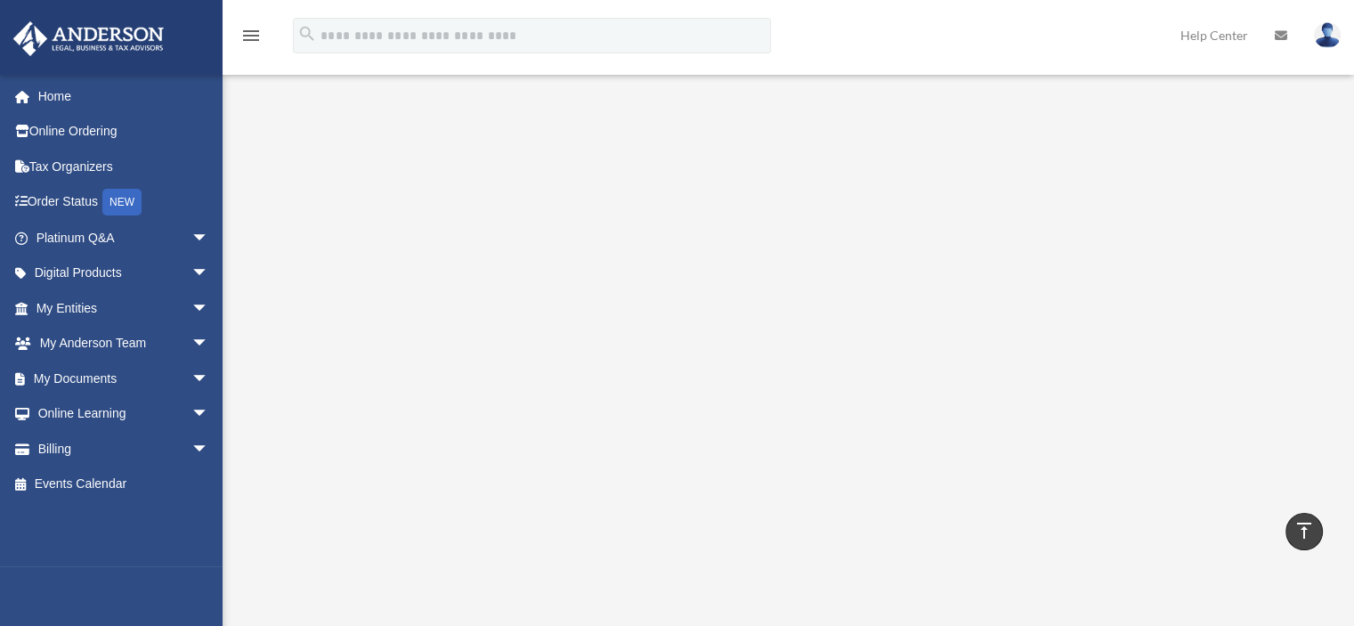
scroll to position [0, 0]
